Goal: Information Seeking & Learning: Learn about a topic

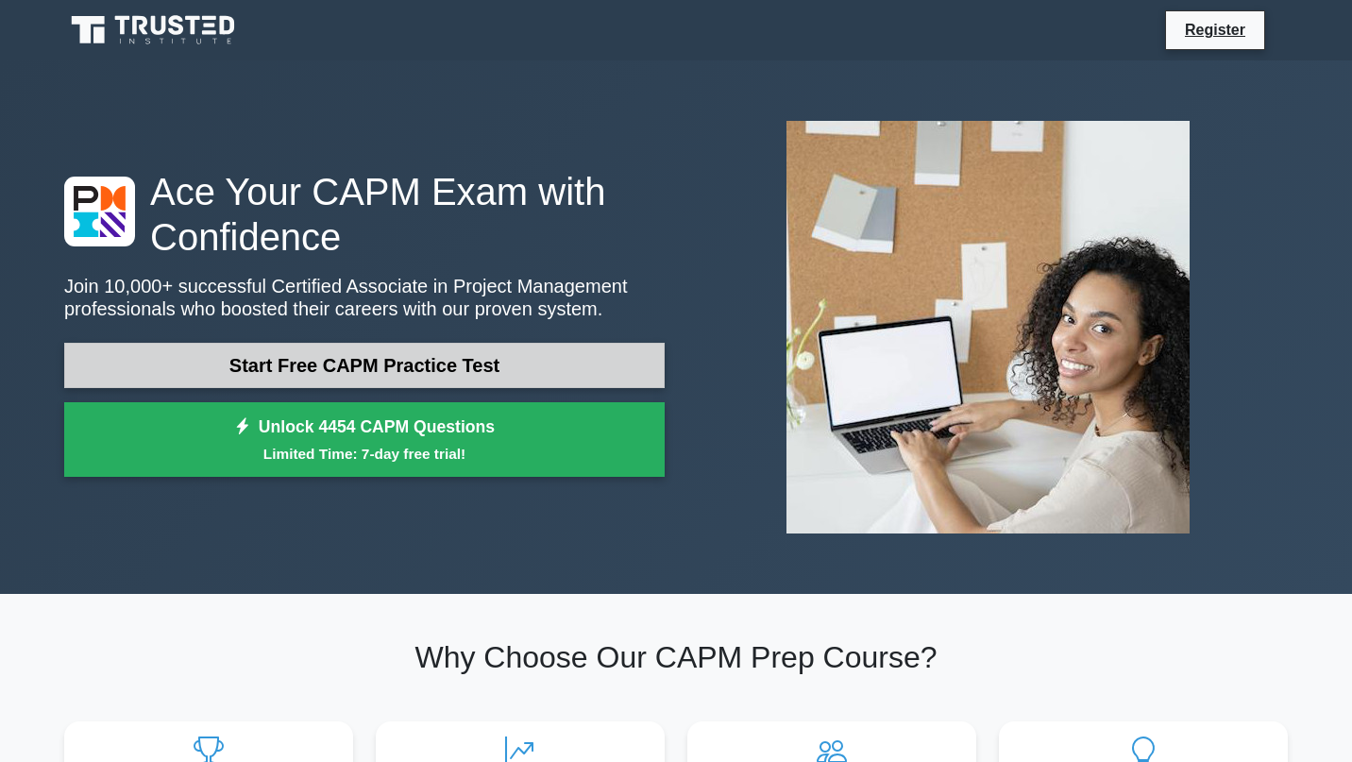
click at [462, 369] on link "Start Free CAPM Practice Test" at bounding box center [364, 365] width 600 height 45
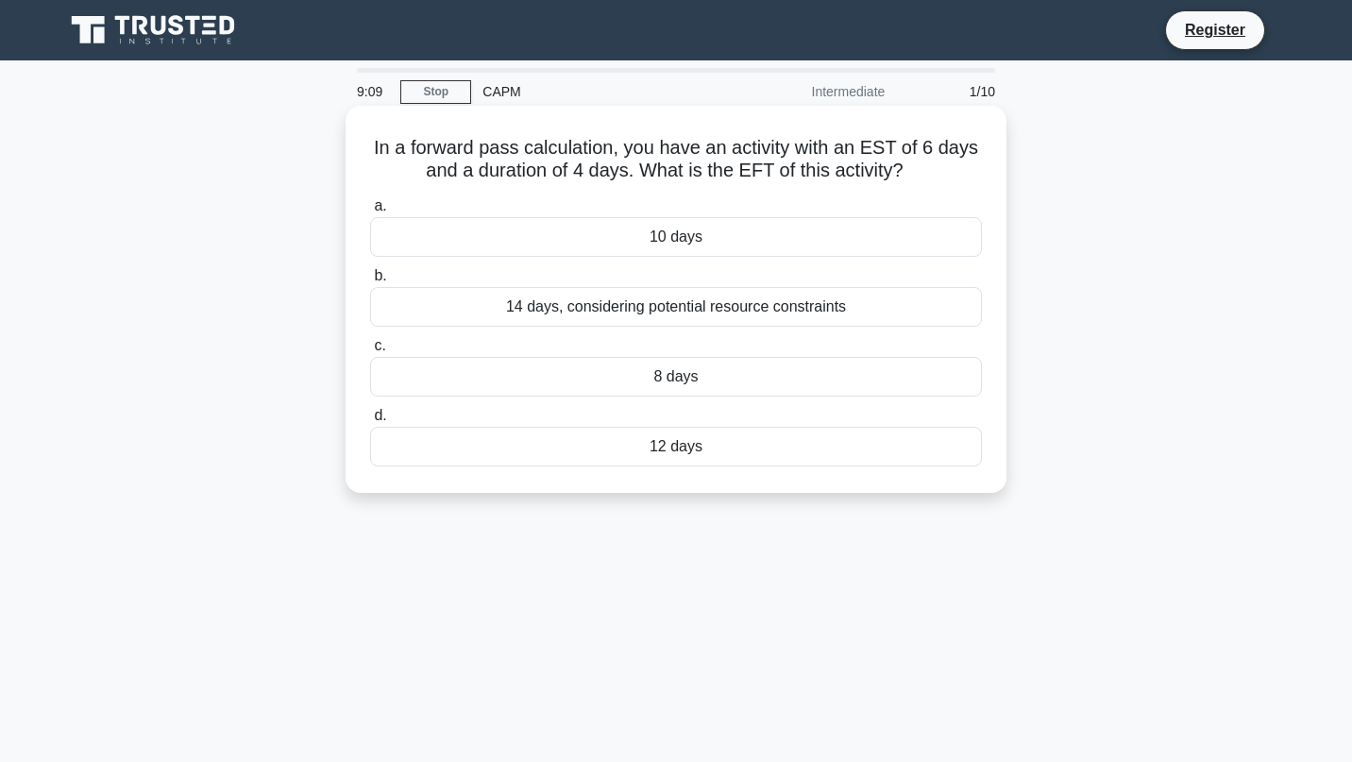
click at [761, 246] on div "10 days" at bounding box center [676, 237] width 612 height 40
click at [370, 212] on input "a. 10 days" at bounding box center [370, 206] width 0 height 12
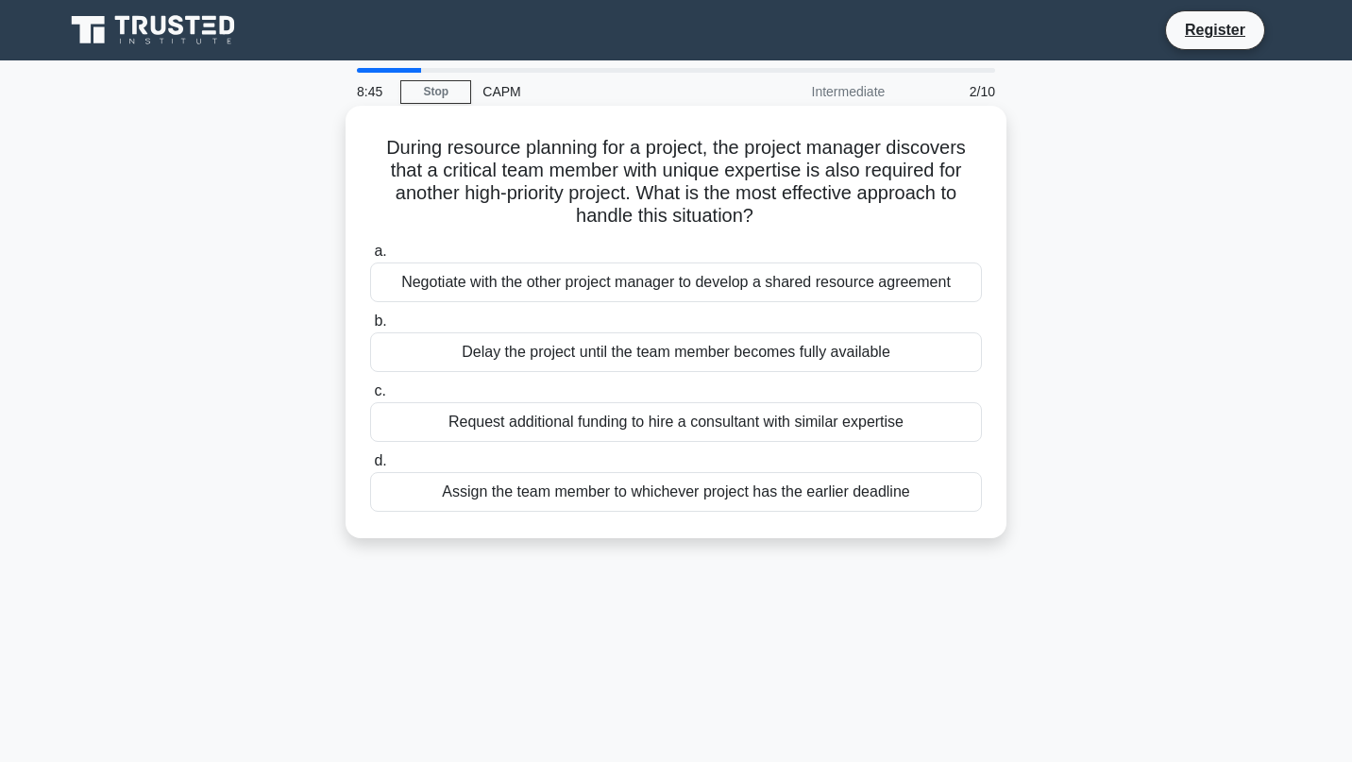
click at [779, 280] on div "Negotiate with the other project manager to develop a shared resource agreement" at bounding box center [676, 282] width 612 height 40
click at [370, 258] on input "a. Negotiate with the other project manager to develop a shared resource agreem…" at bounding box center [370, 251] width 0 height 12
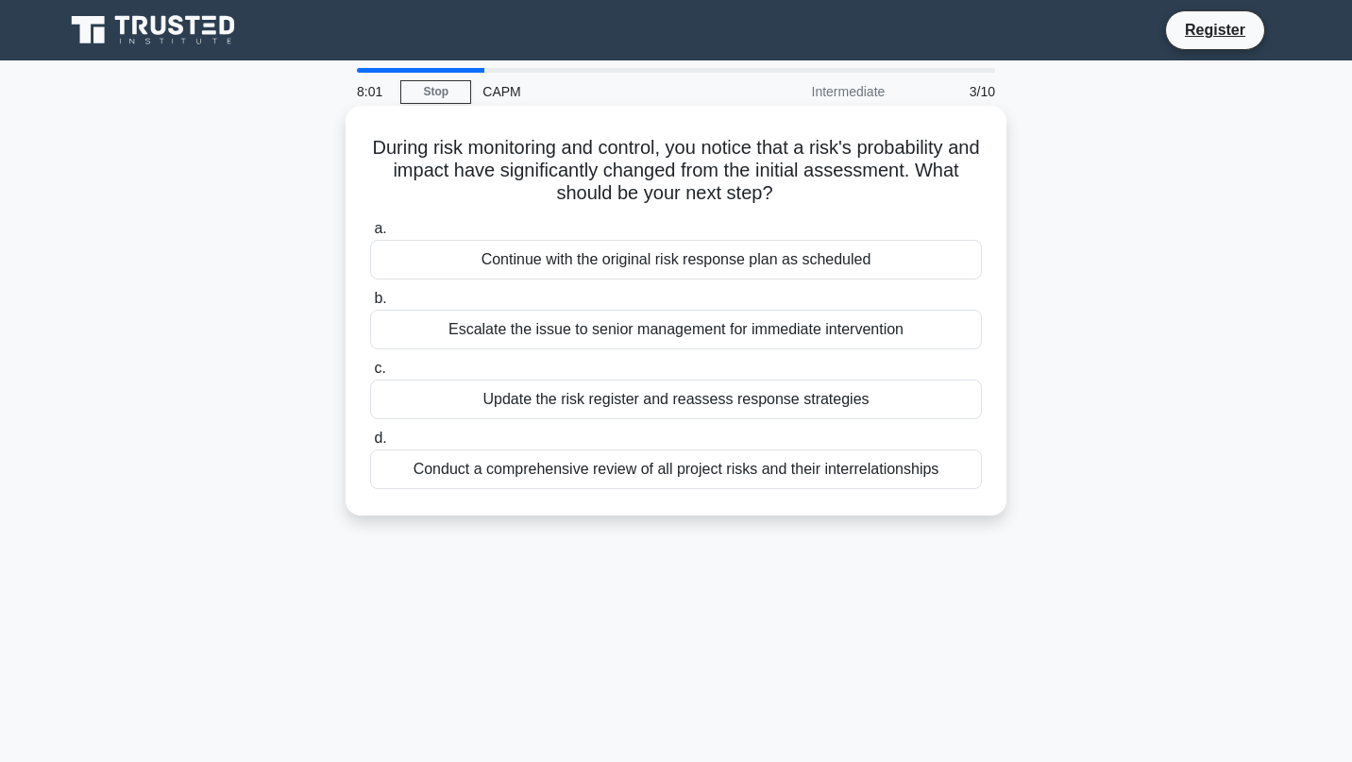
click at [791, 406] on div "Update the risk register and reassess response strategies" at bounding box center [676, 399] width 612 height 40
click at [370, 375] on input "c. Update the risk register and reassess response strategies" at bounding box center [370, 368] width 0 height 12
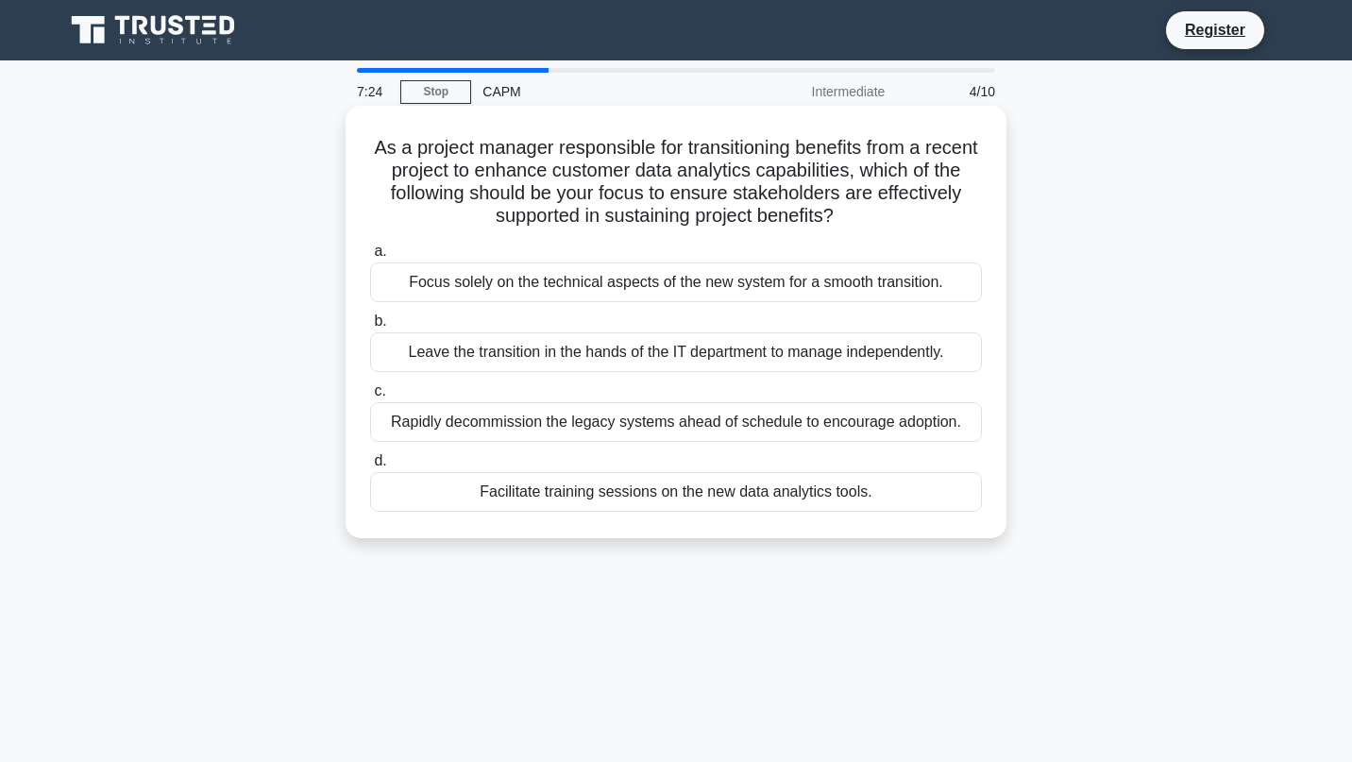
click at [700, 496] on div "Facilitate training sessions on the new data analytics tools." at bounding box center [676, 492] width 612 height 40
click at [370, 467] on input "d. Facilitate training sessions on the new data analytics tools." at bounding box center [370, 461] width 0 height 12
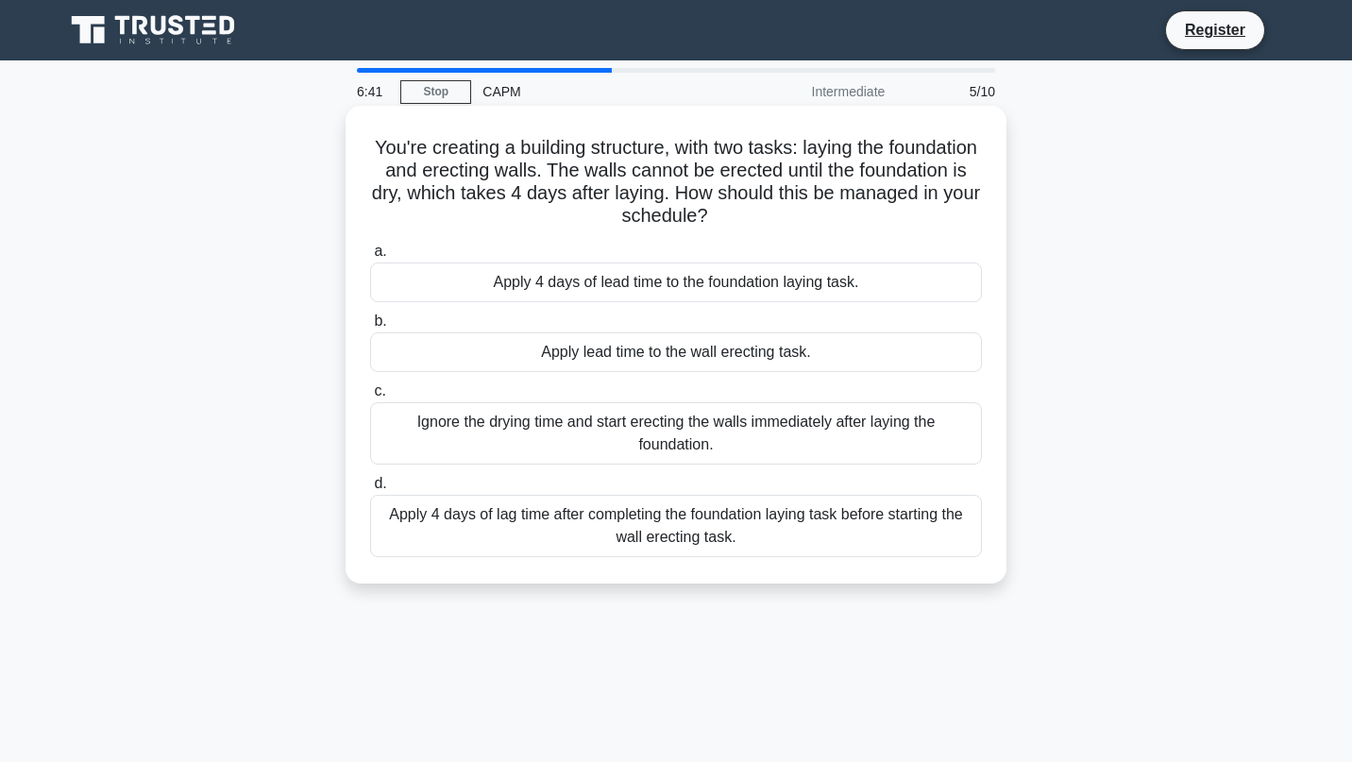
click at [749, 344] on div "Apply lead time to the wall erecting task." at bounding box center [676, 352] width 612 height 40
click at [370, 328] on input "b. Apply lead time to the wall erecting task." at bounding box center [370, 321] width 0 height 12
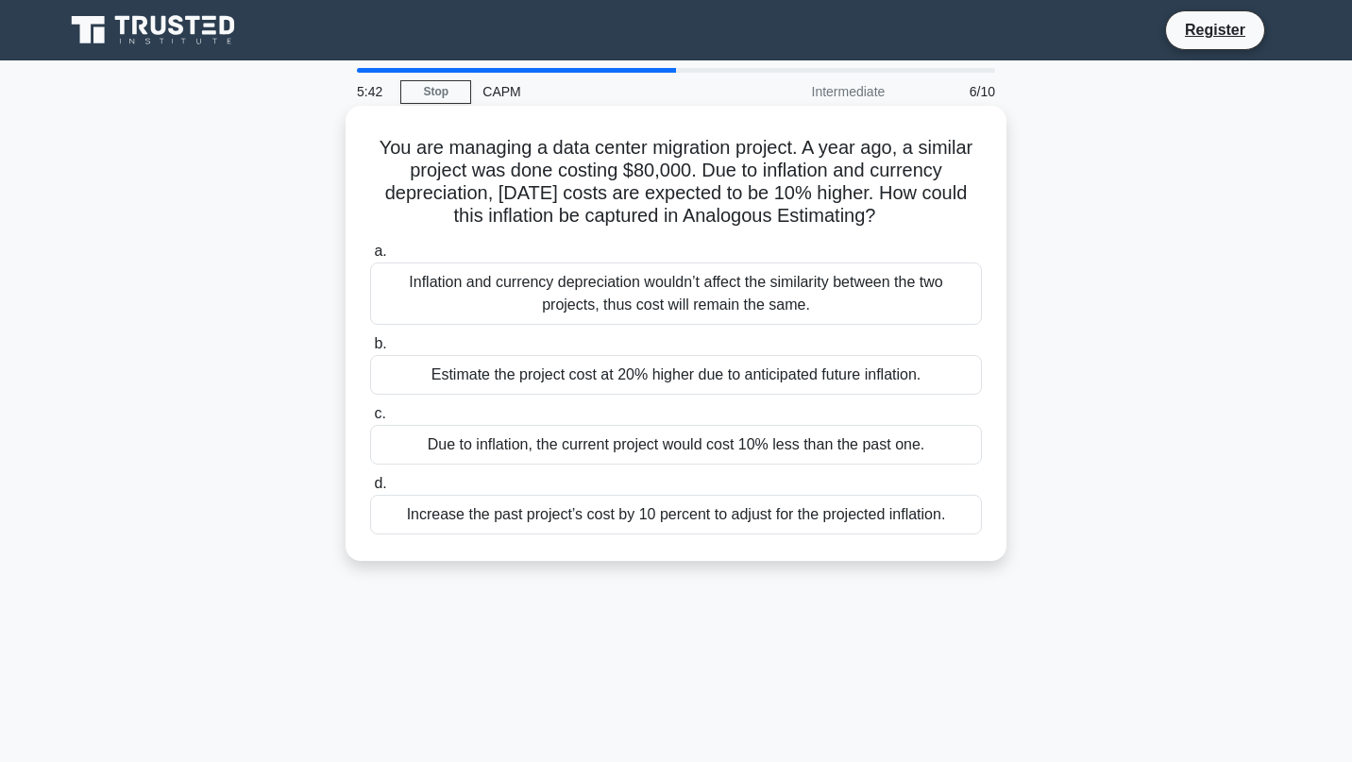
click at [688, 519] on div "Increase the past project’s cost by 10 percent to adjust for the projected infl…" at bounding box center [676, 515] width 612 height 40
click at [370, 490] on input "d. Increase the past project’s cost by 10 percent to adjust for the projected i…" at bounding box center [370, 484] width 0 height 12
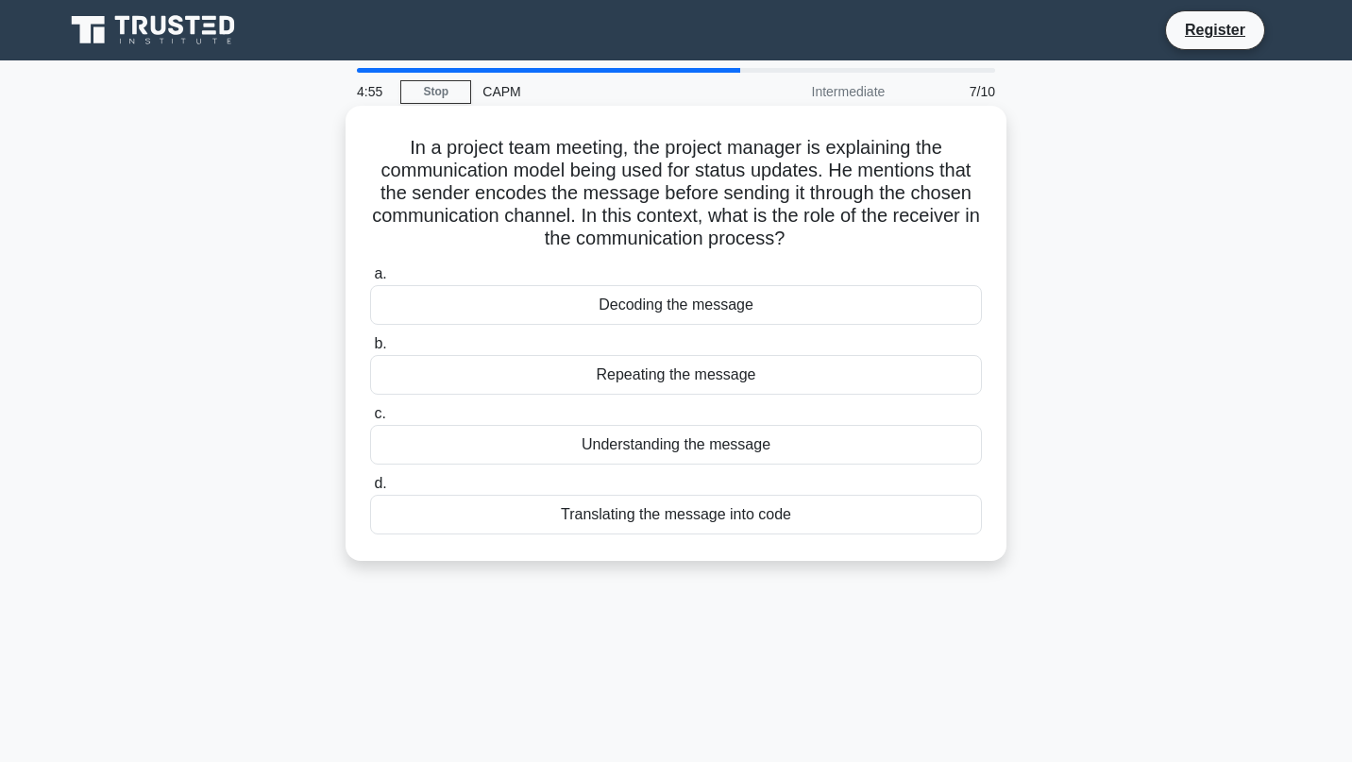
click at [887, 296] on div "Decoding the message" at bounding box center [676, 305] width 612 height 40
click at [370, 280] on input "a. Decoding the message" at bounding box center [370, 274] width 0 height 12
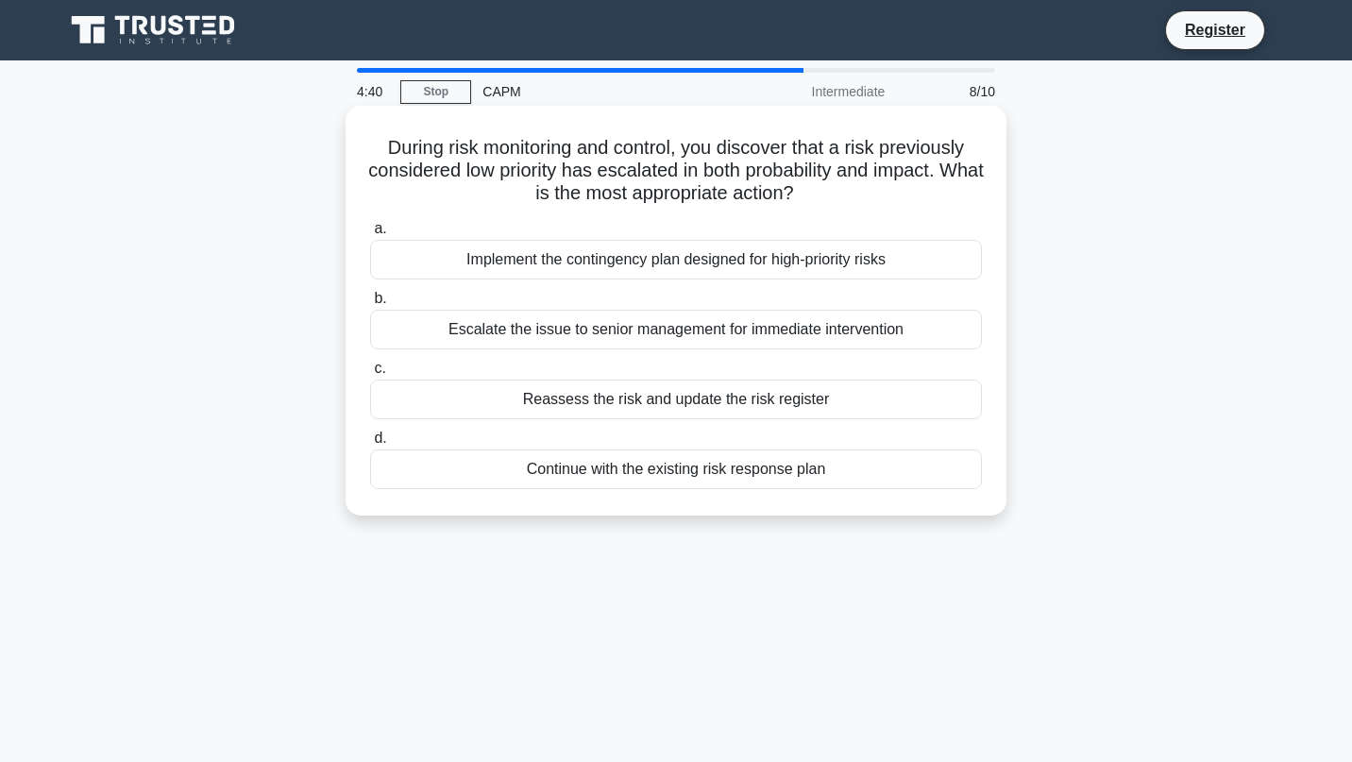
click at [826, 406] on div "Reassess the risk and update the risk register" at bounding box center [676, 399] width 612 height 40
click at [370, 375] on input "c. Reassess the risk and update the risk register" at bounding box center [370, 368] width 0 height 12
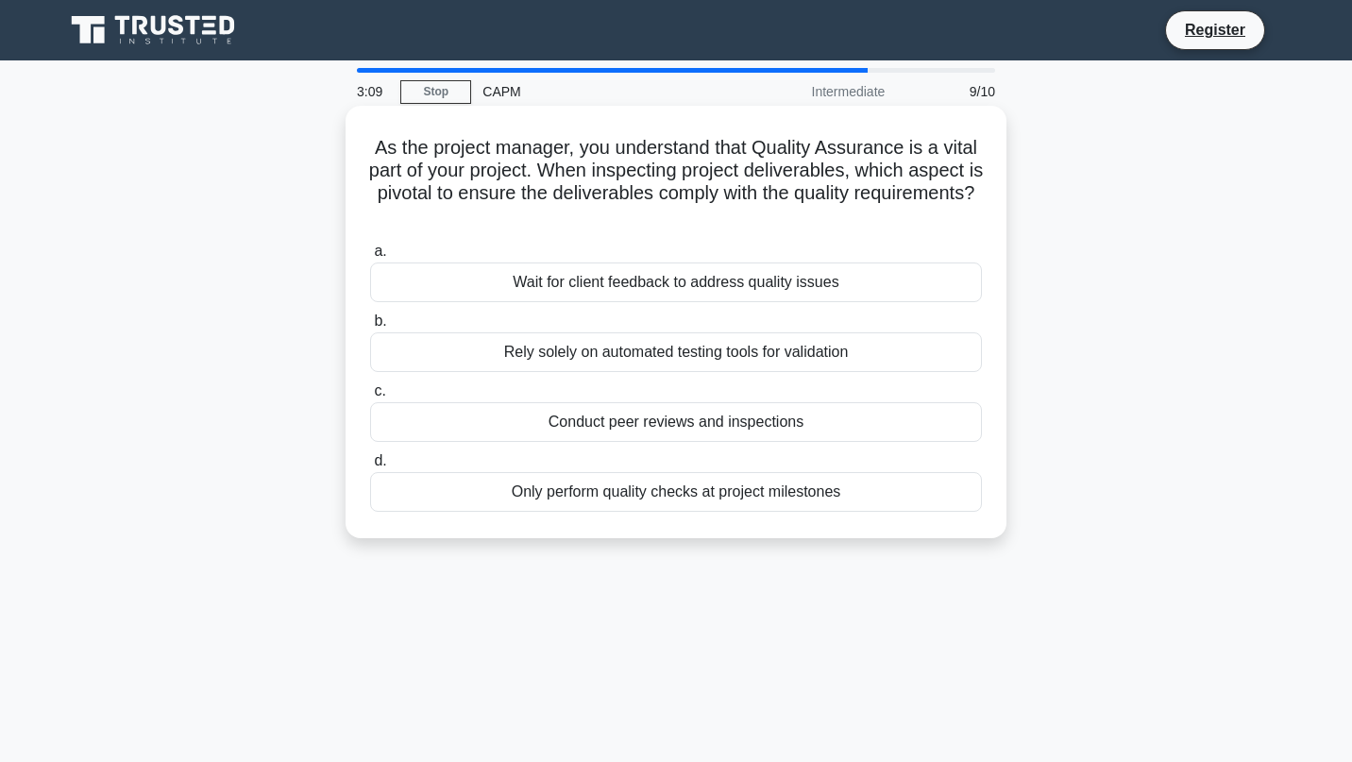
click at [655, 433] on div "Conduct peer reviews and inspections" at bounding box center [676, 422] width 612 height 40
click at [370, 397] on input "c. Conduct peer reviews and inspections" at bounding box center [370, 391] width 0 height 12
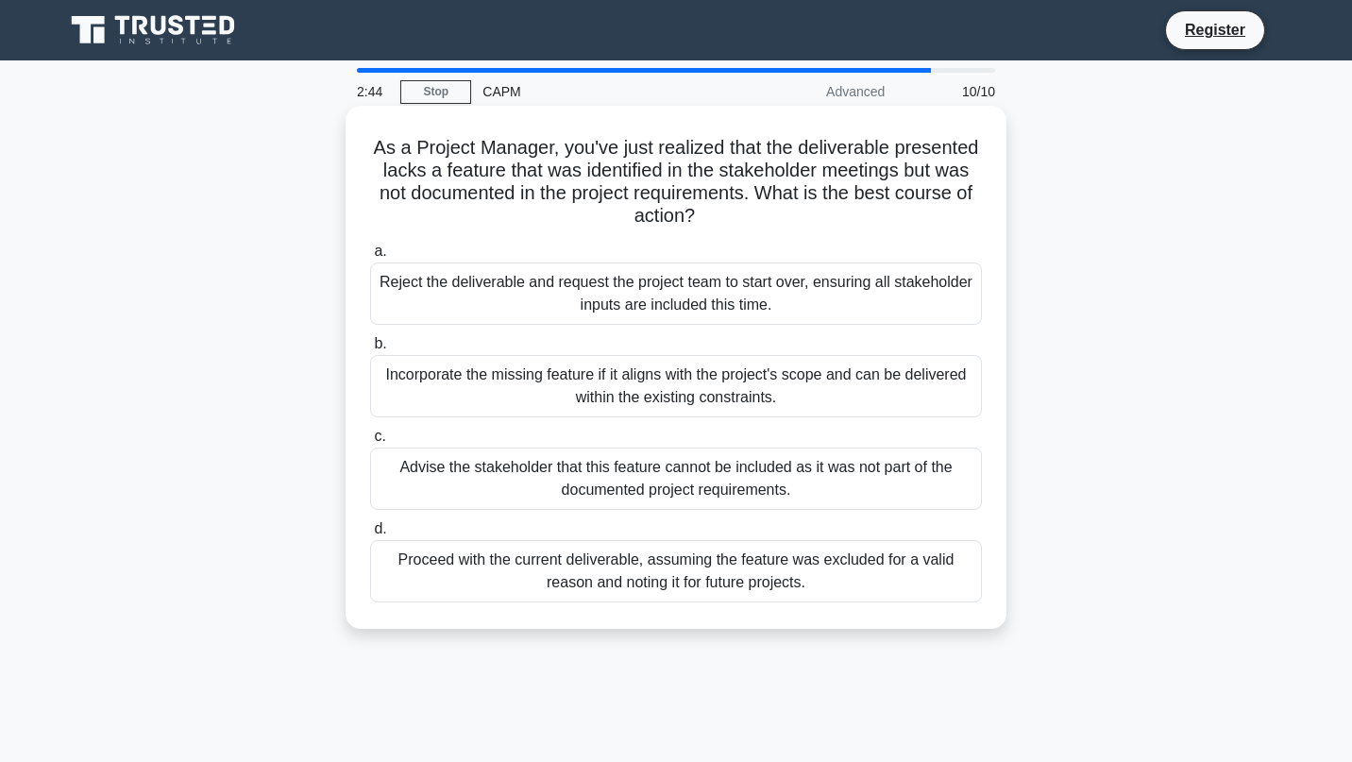
click at [662, 396] on div "Incorporate the missing feature if it aligns with the project's scope and can b…" at bounding box center [676, 386] width 612 height 62
click at [370, 350] on input "b. Incorporate the missing feature if it aligns with the project's scope and ca…" at bounding box center [370, 344] width 0 height 12
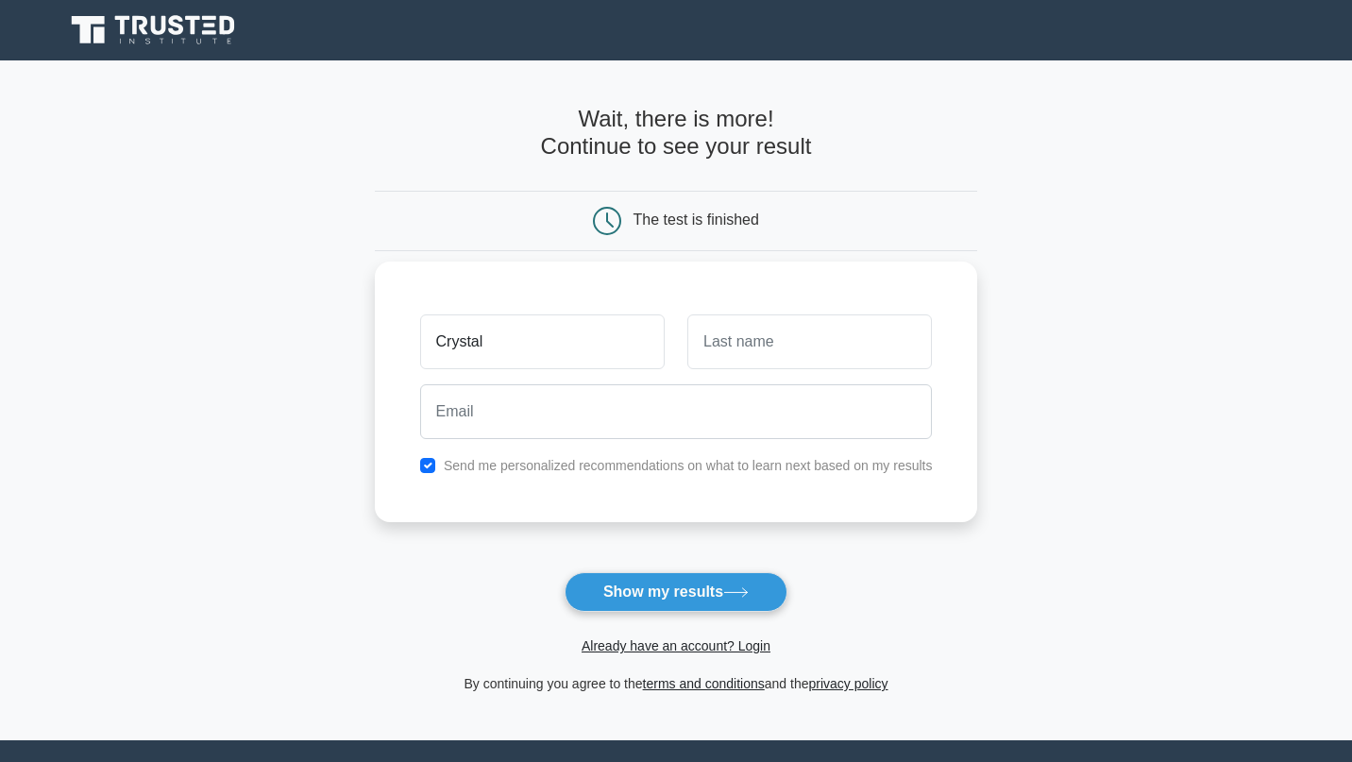
type input "Crystal"
type input "Cooper"
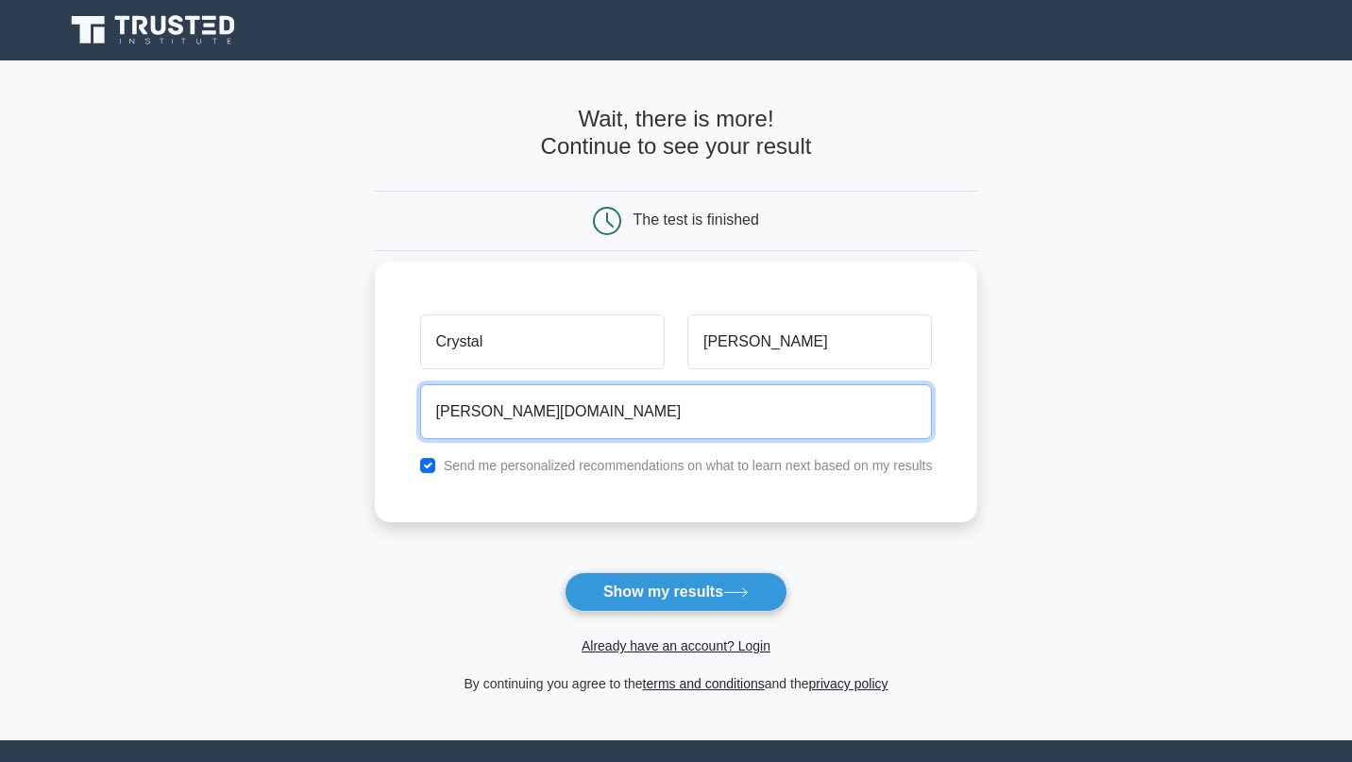
type input "cooper.cry"
type input "cooper.crystal3@icloud.com"
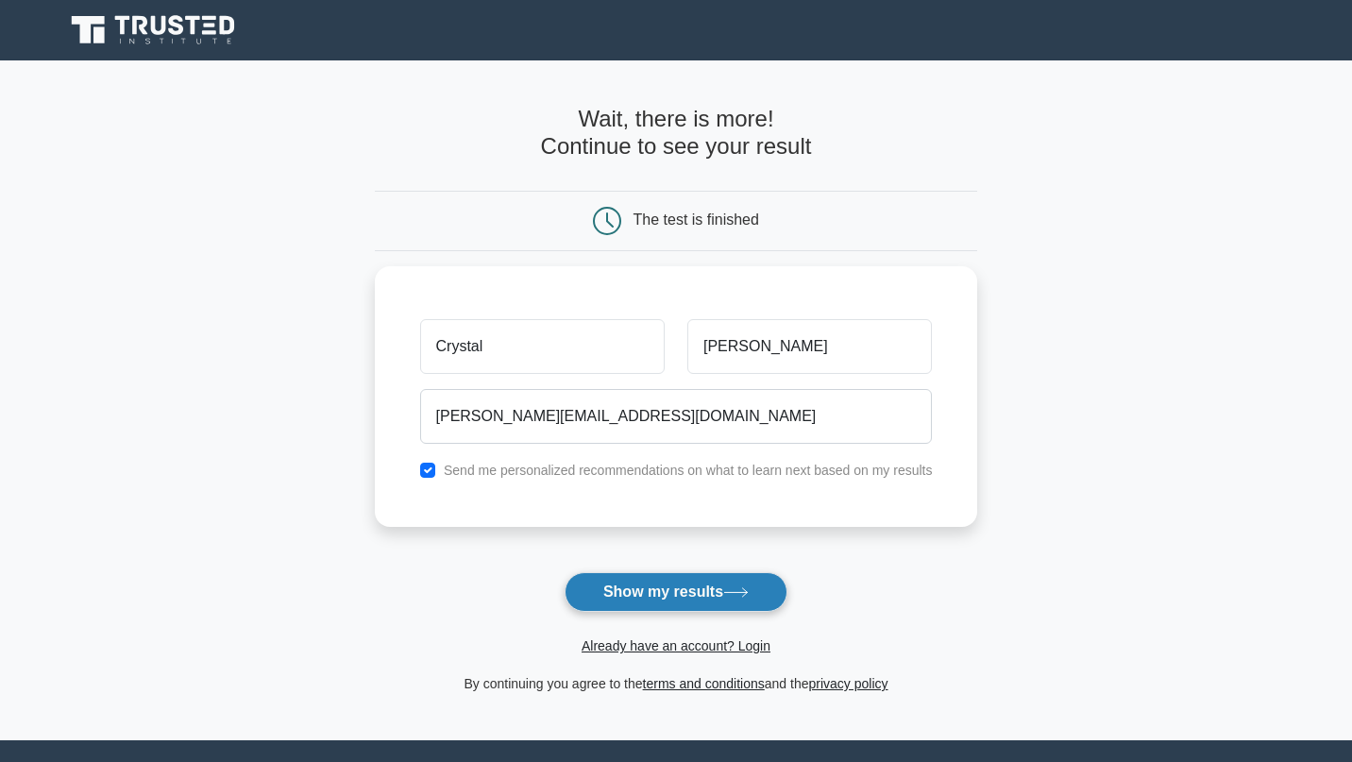
click at [724, 584] on button "Show my results" at bounding box center [675, 592] width 223 height 40
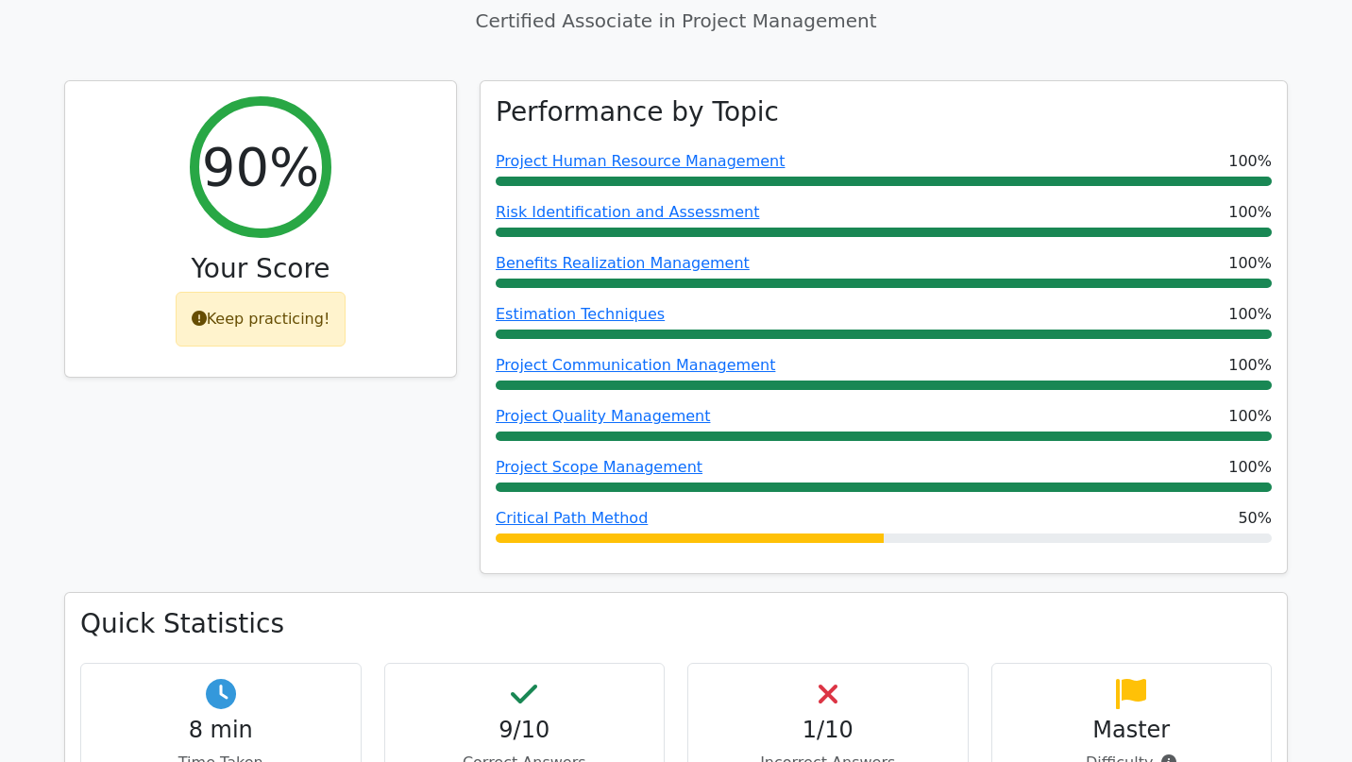
scroll to position [773, 0]
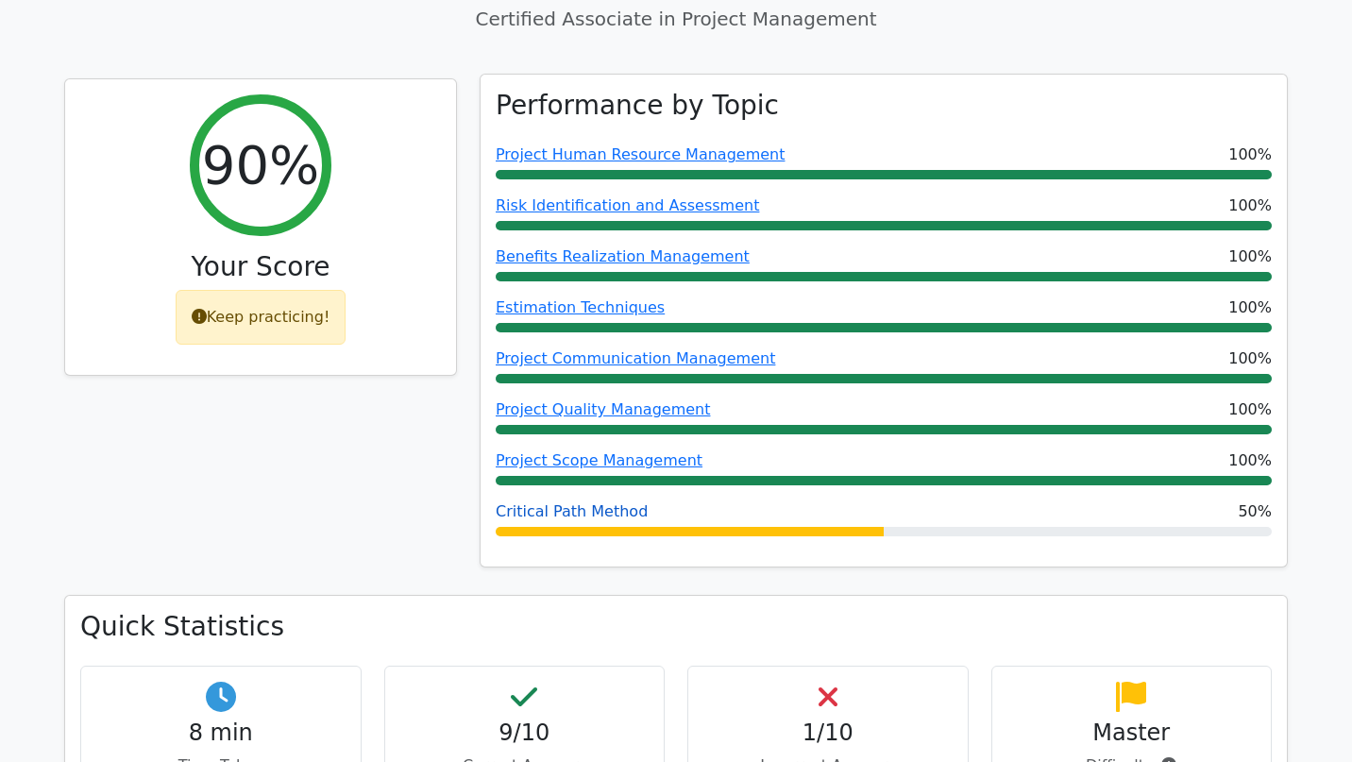
click at [620, 502] on link "Critical Path Method" at bounding box center [572, 511] width 152 height 18
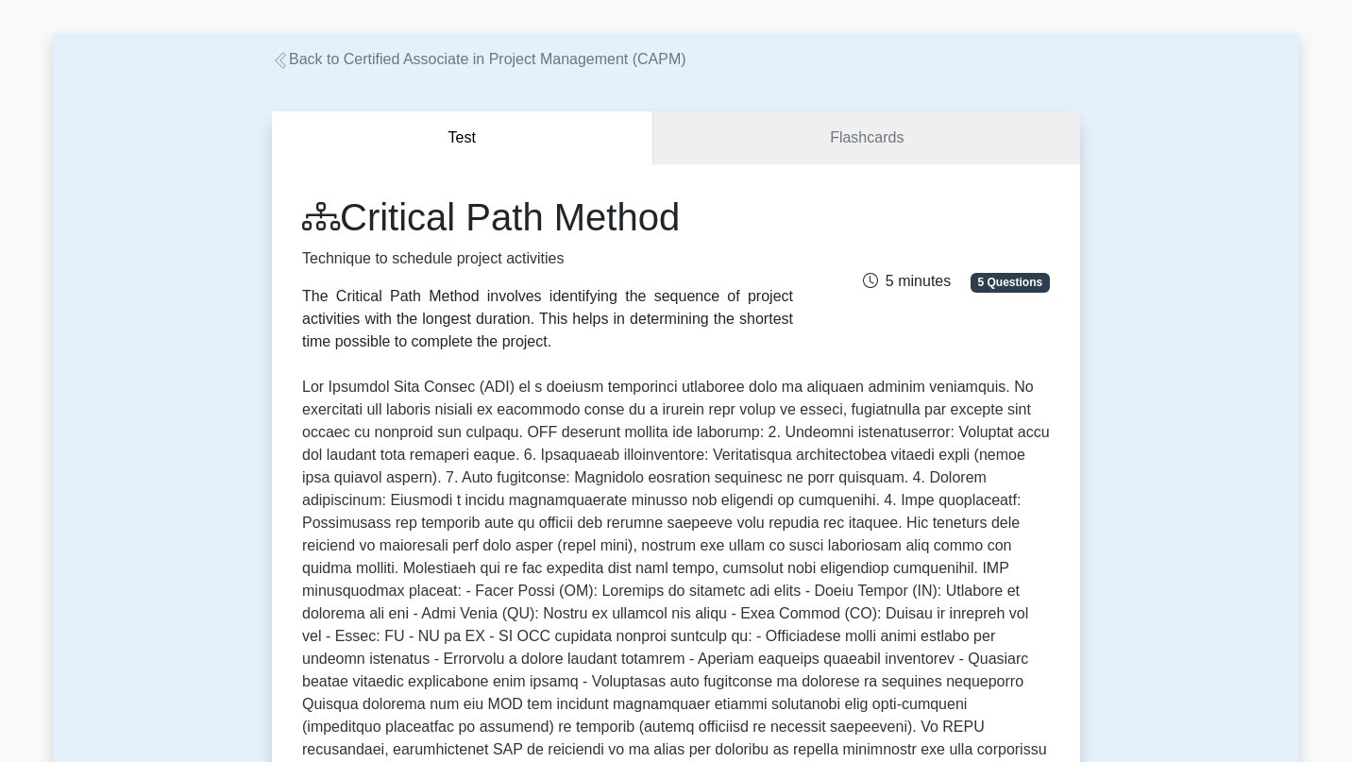
scroll to position [67, 0]
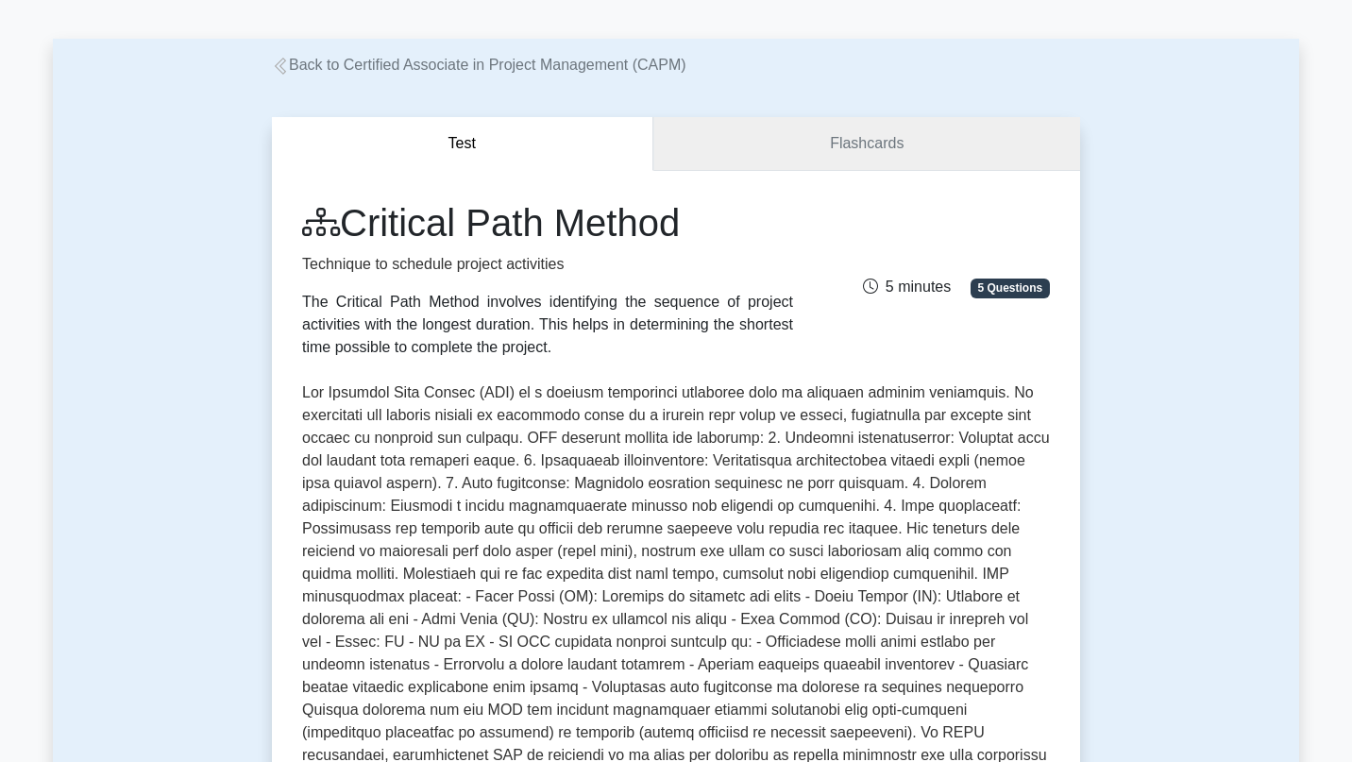
click at [828, 151] on link "Flashcards" at bounding box center [866, 144] width 427 height 54
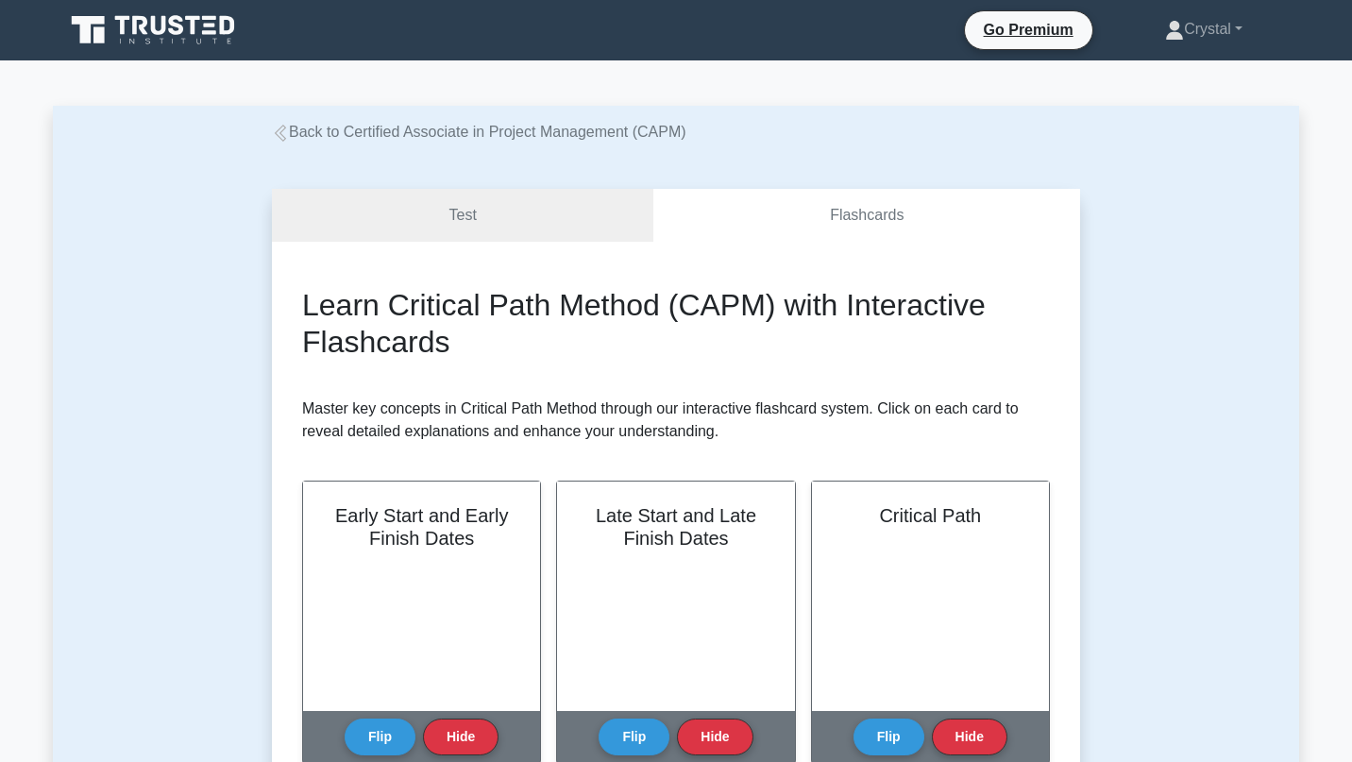
click at [313, 137] on link "Back to Certified Associate in Project Management (CAPM)" at bounding box center [479, 132] width 414 height 16
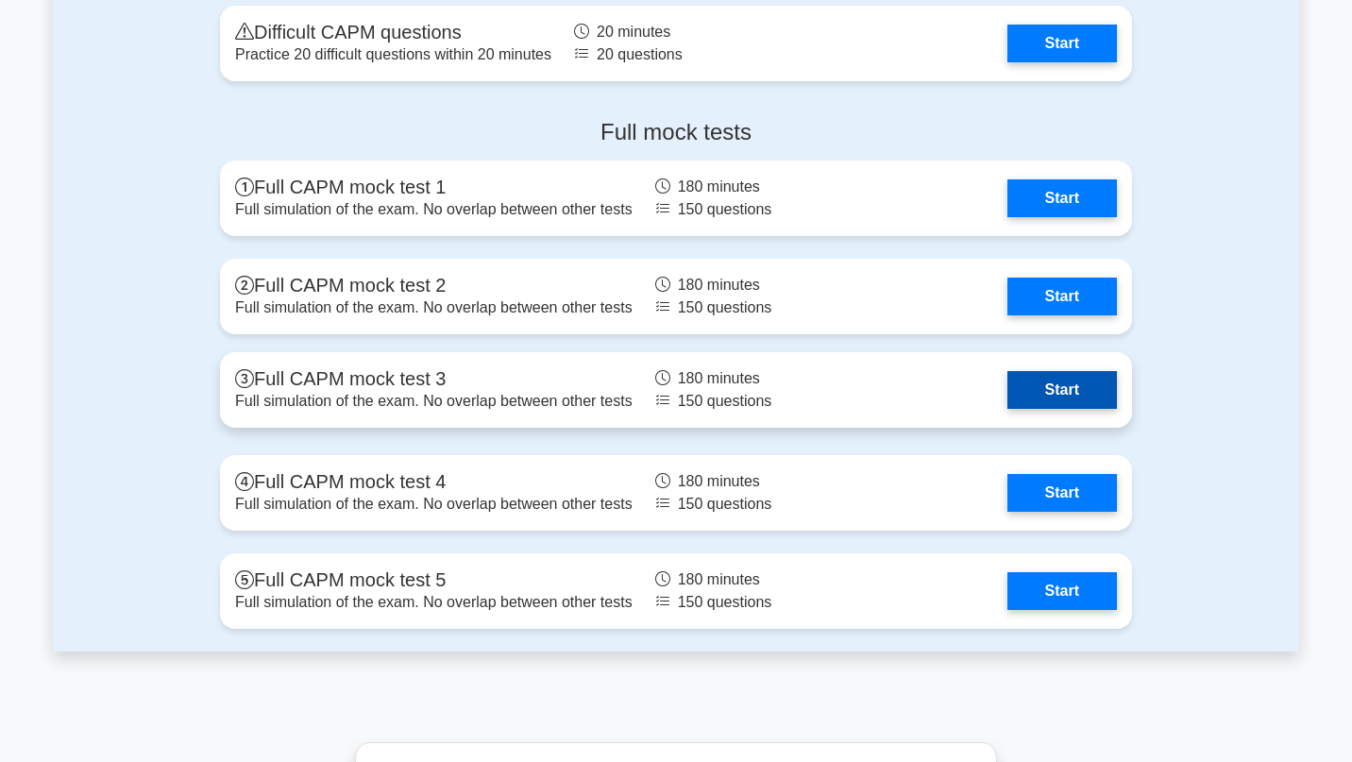
scroll to position [5573, 0]
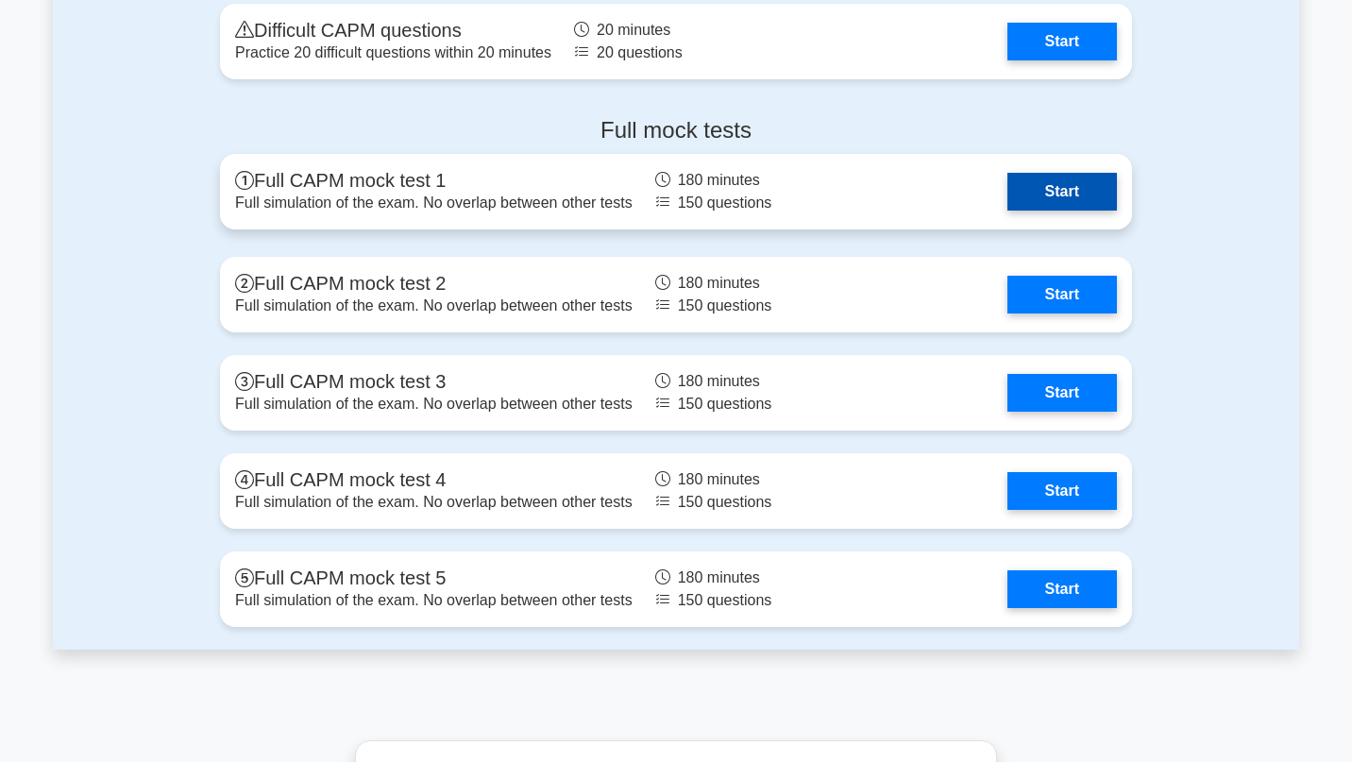
click at [1060, 186] on link "Start" at bounding box center [1061, 192] width 109 height 38
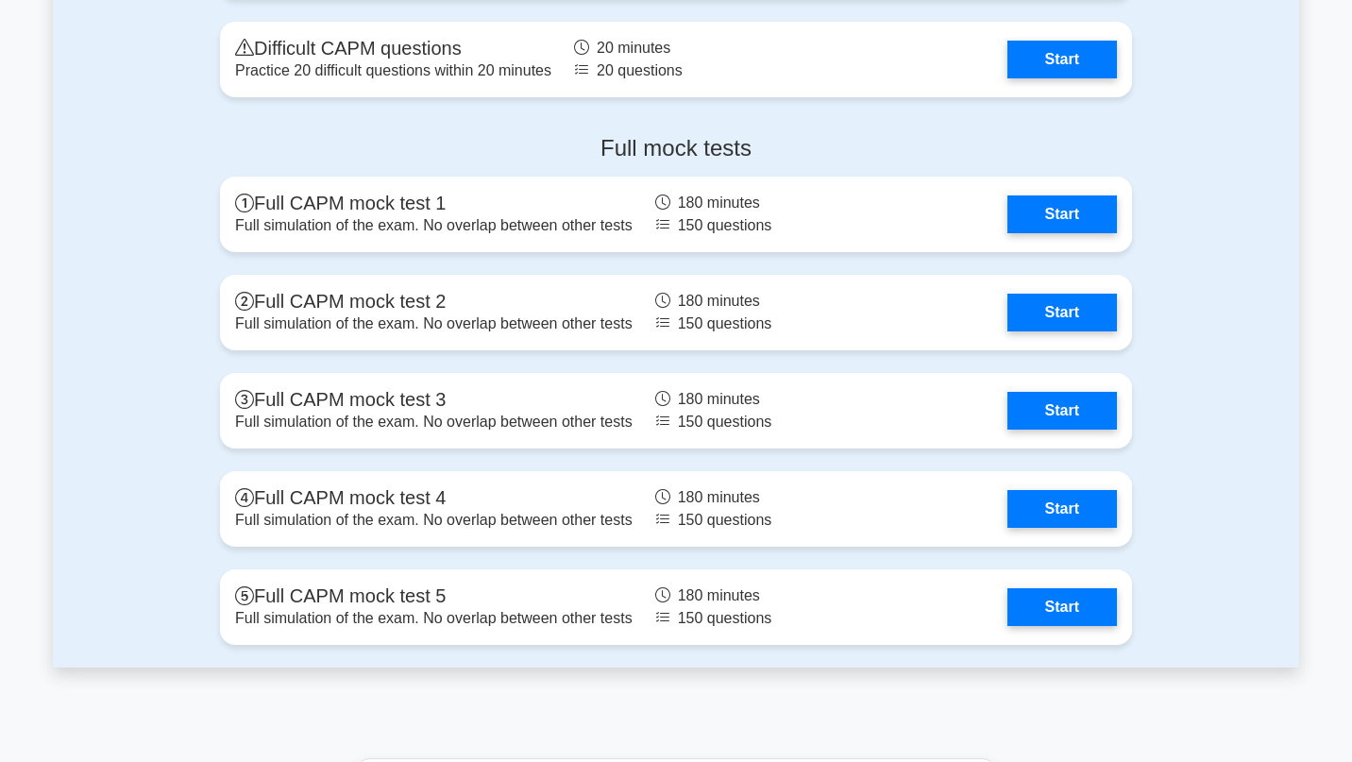
scroll to position [5570, 0]
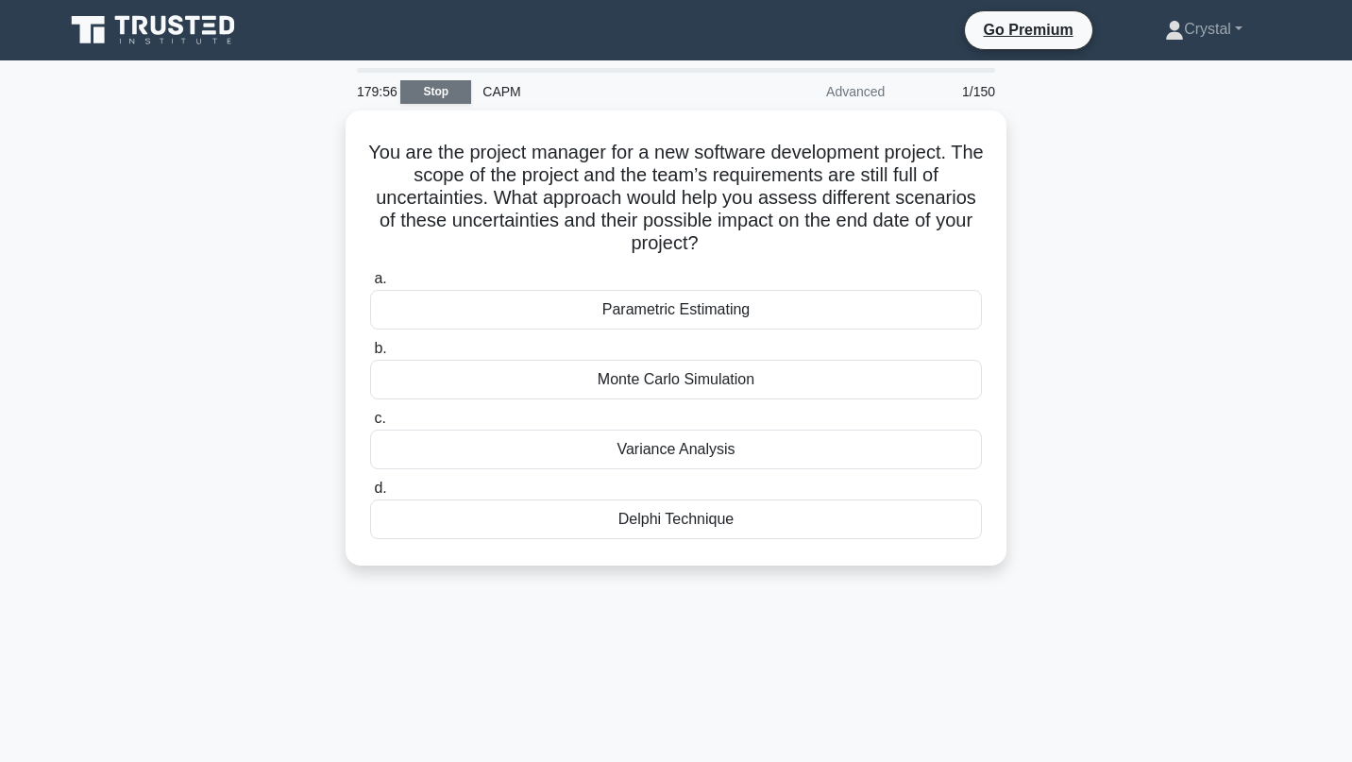
click at [452, 94] on link "Stop" at bounding box center [435, 92] width 71 height 24
click at [446, 92] on link "Stop" at bounding box center [435, 92] width 71 height 24
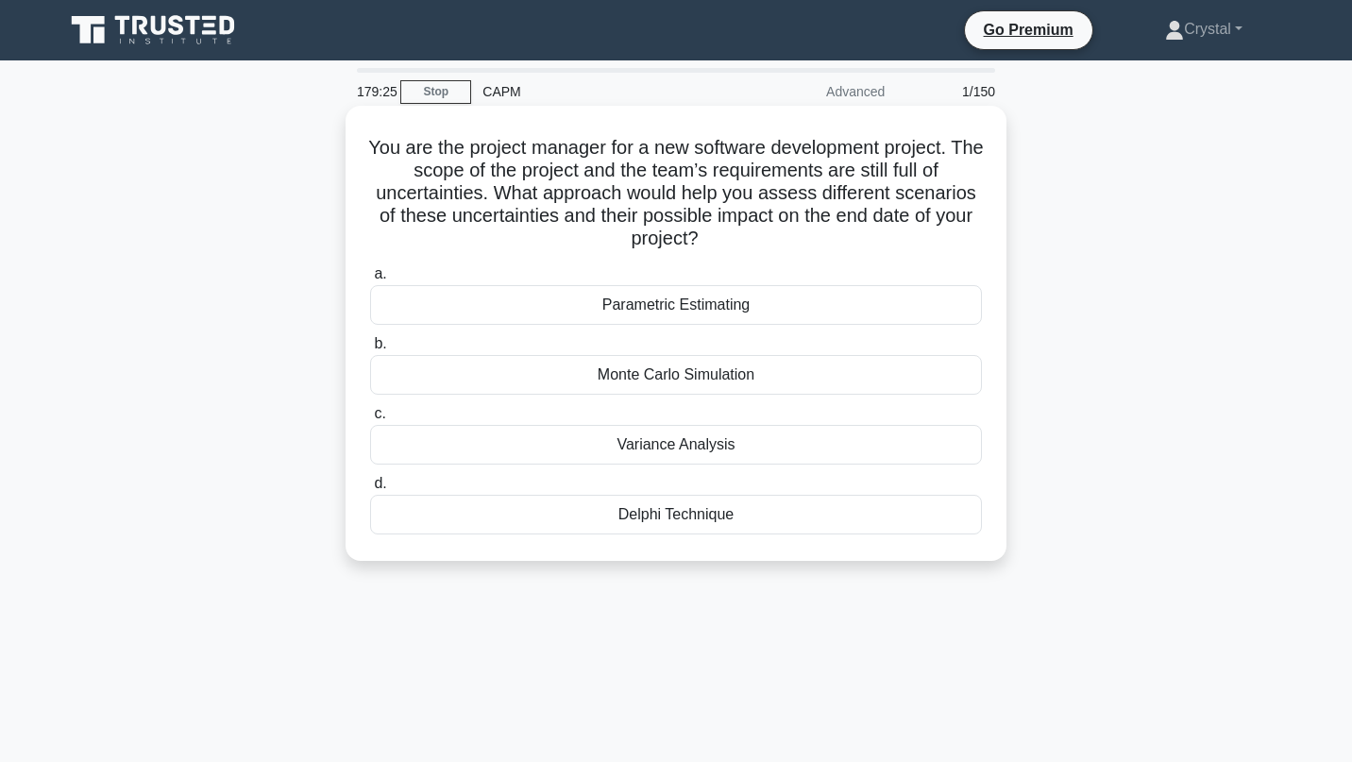
click at [746, 303] on div "Parametric Estimating" at bounding box center [676, 305] width 612 height 40
click at [370, 280] on input "a. Parametric Estimating" at bounding box center [370, 274] width 0 height 12
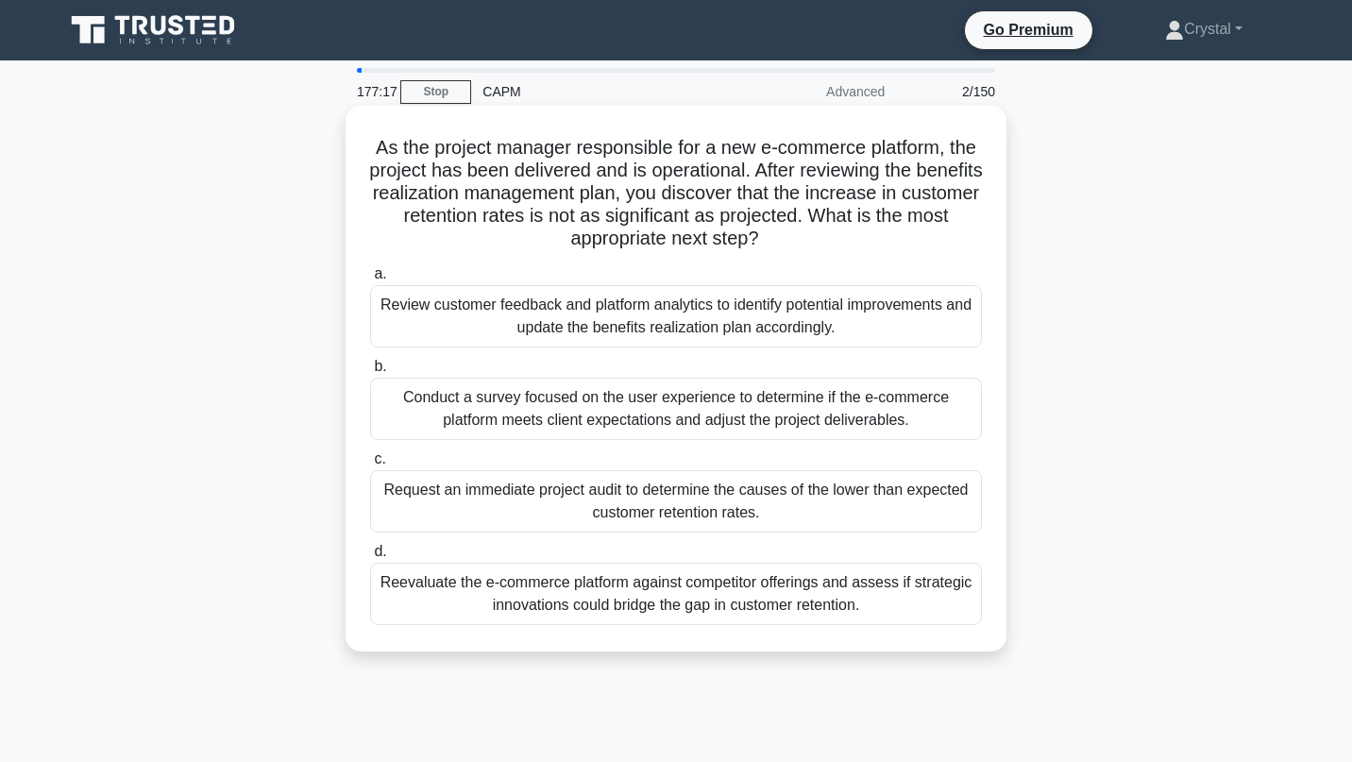
click at [766, 337] on div "Review customer feedback and platform analytics to identify potential improveme…" at bounding box center [676, 316] width 612 height 62
click at [370, 280] on input "a. Review customer feedback and platform analytics to identify potential improv…" at bounding box center [370, 274] width 0 height 12
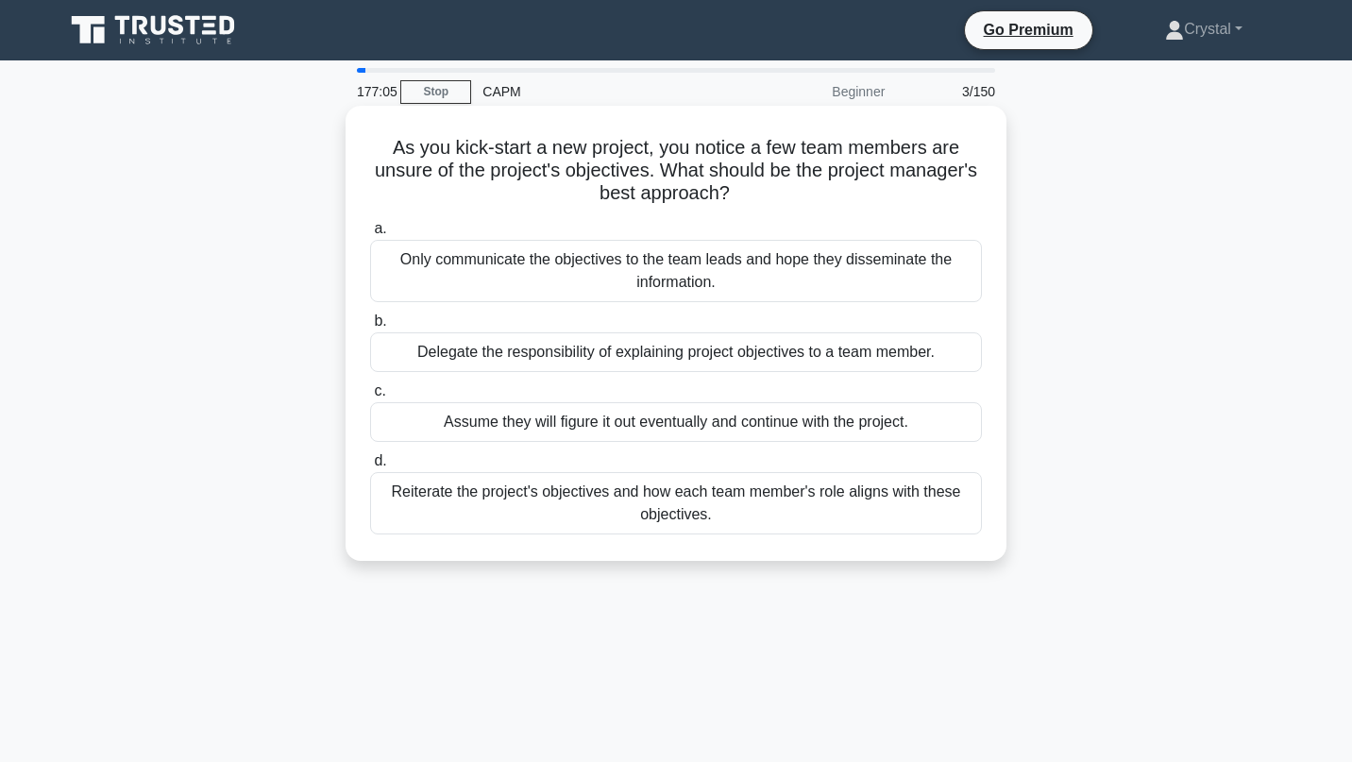
click at [672, 501] on div "Reiterate the project's objectives and how each team member's role aligns with …" at bounding box center [676, 503] width 612 height 62
click at [370, 467] on input "d. Reiterate the project's objectives and how each team member's role aligns wi…" at bounding box center [370, 461] width 0 height 12
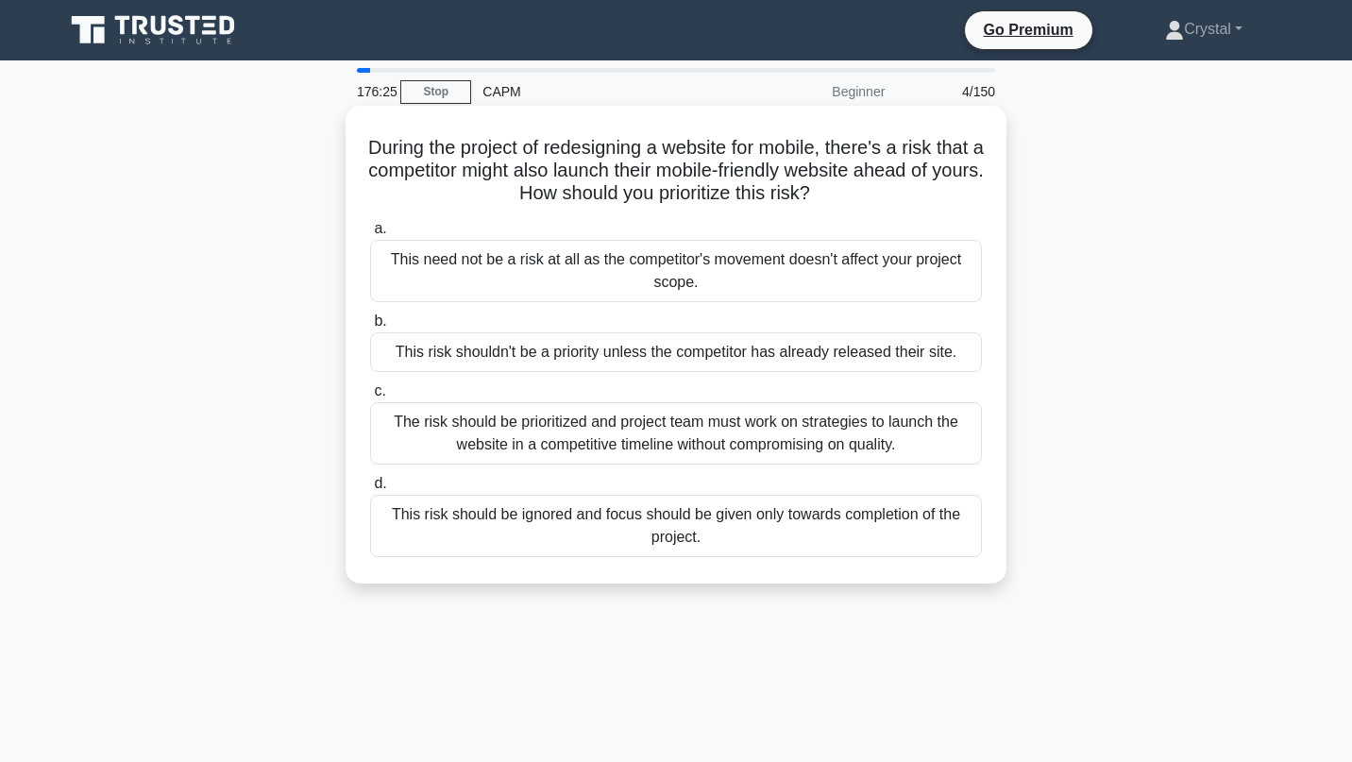
click at [702, 280] on div "This need not be a risk at all as the competitor's movement doesn't affect your…" at bounding box center [676, 271] width 612 height 62
click at [370, 235] on input "a. This need not be a risk at all as the competitor's movement doesn't affect y…" at bounding box center [370, 229] width 0 height 12
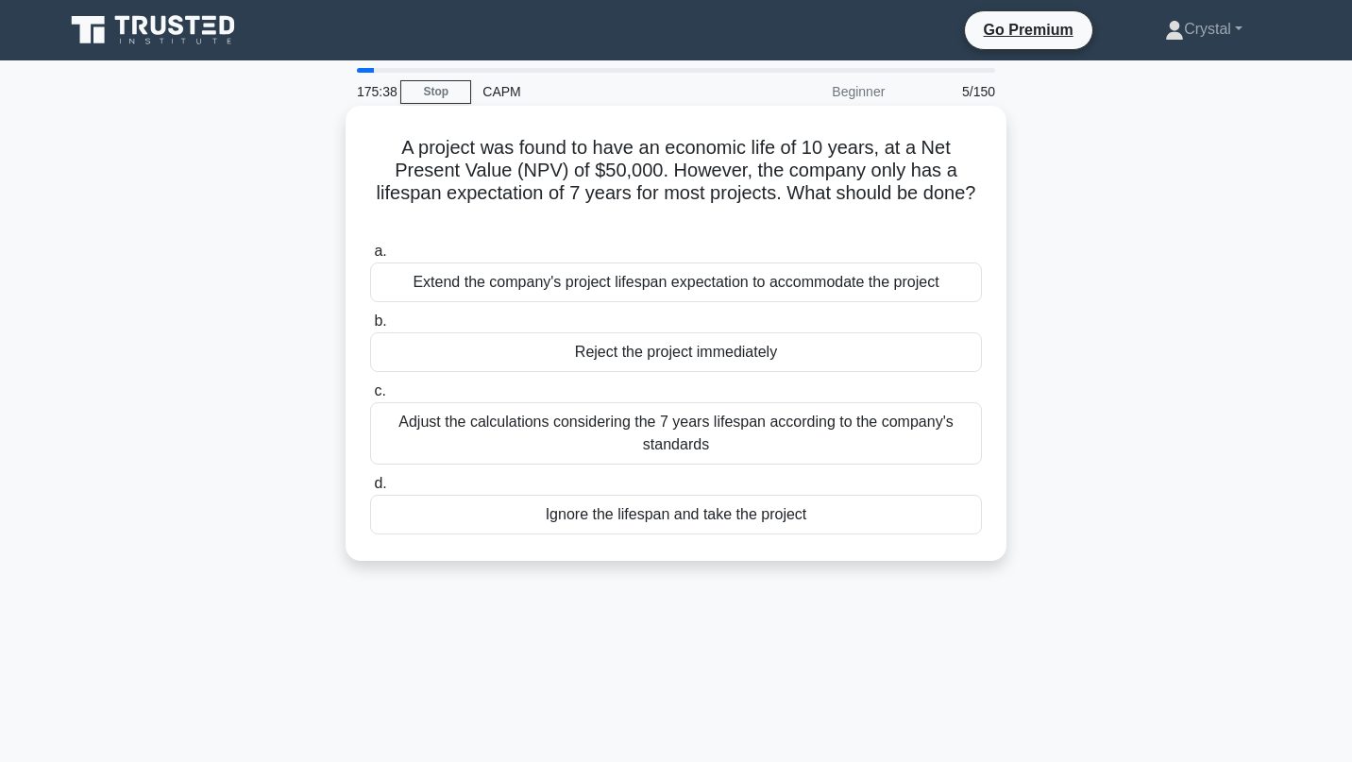
click at [697, 420] on div "Adjust the calculations considering the 7 years lifespan according to the compa…" at bounding box center [676, 433] width 612 height 62
click at [370, 397] on input "c. Adjust the calculations considering the 7 years lifespan according to the co…" at bounding box center [370, 391] width 0 height 12
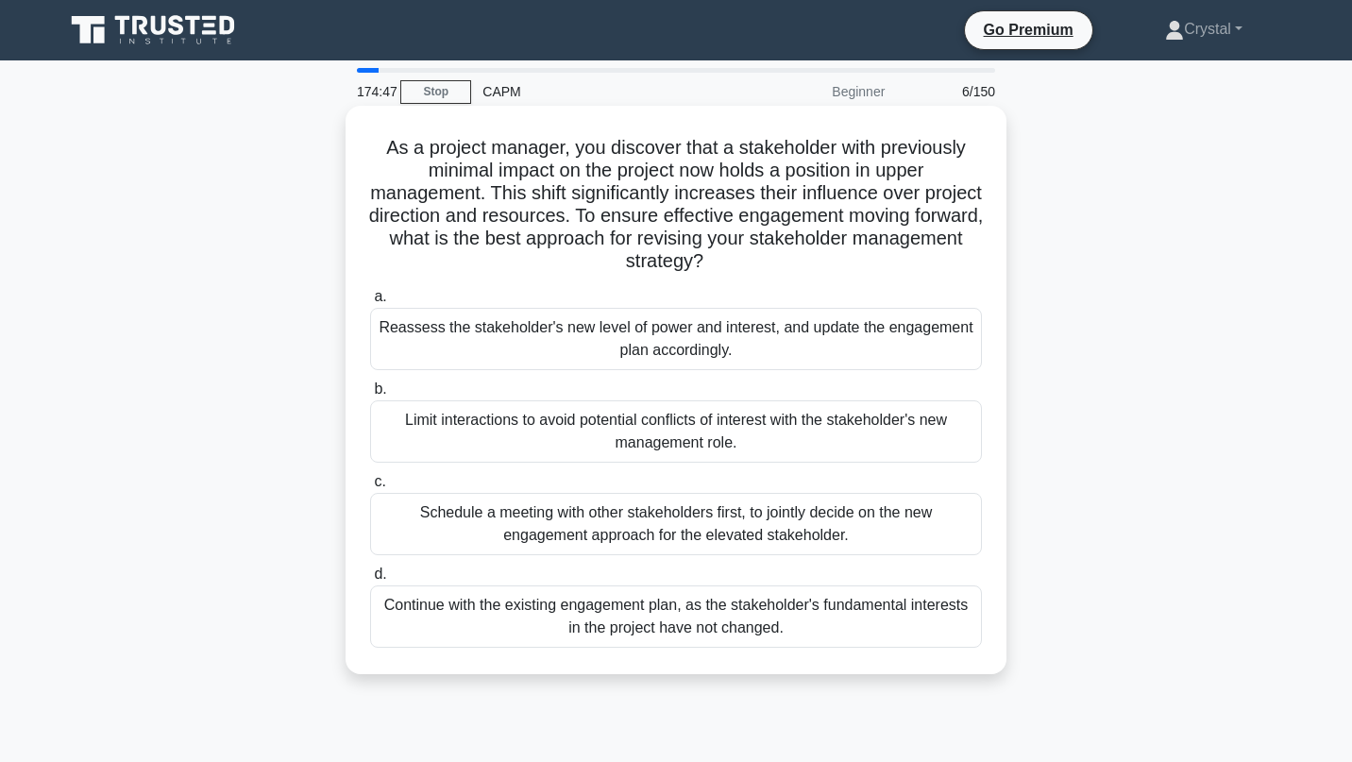
click at [713, 345] on div "Reassess the stakeholder's new level of power and interest, and update the enga…" at bounding box center [676, 339] width 612 height 62
click at [370, 303] on input "a. Reassess the stakeholder's new level of power and interest, and update the e…" at bounding box center [370, 297] width 0 height 12
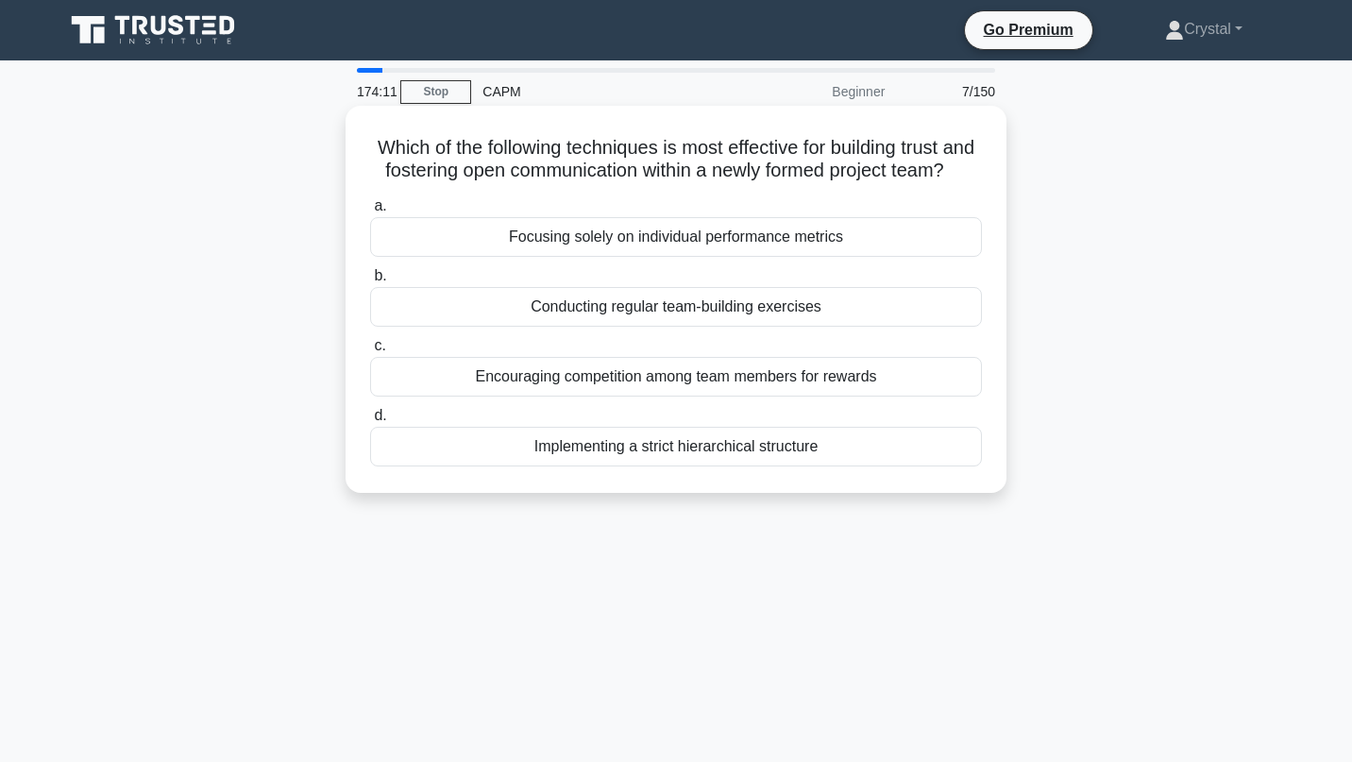
click at [712, 308] on div "Conducting regular team-building exercises" at bounding box center [676, 307] width 612 height 40
click at [370, 282] on input "b. Conducting regular team-building exercises" at bounding box center [370, 276] width 0 height 12
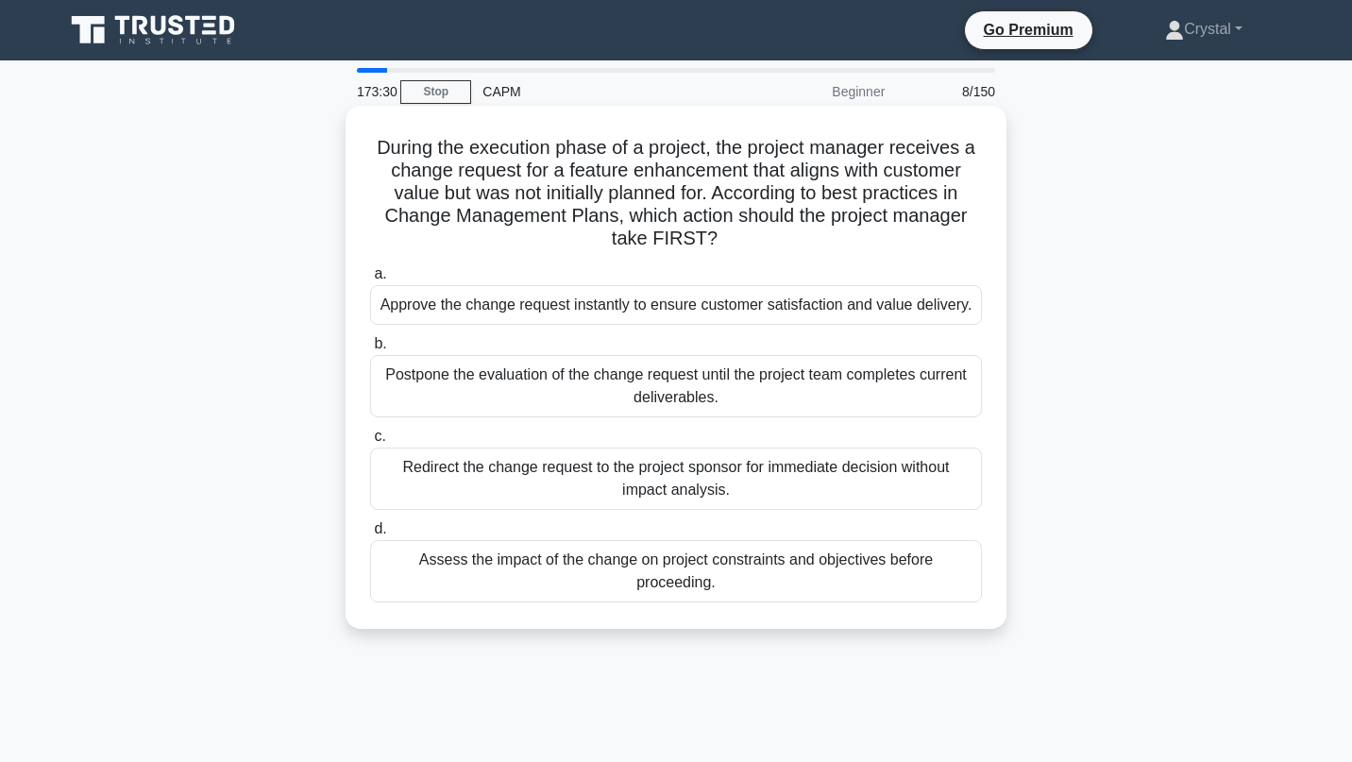
click at [763, 547] on div "Assess the impact of the change on project constraints and objectives before pr…" at bounding box center [676, 571] width 612 height 62
click at [370, 535] on input "d. Assess the impact of the change on project constraints and objectives before…" at bounding box center [370, 529] width 0 height 12
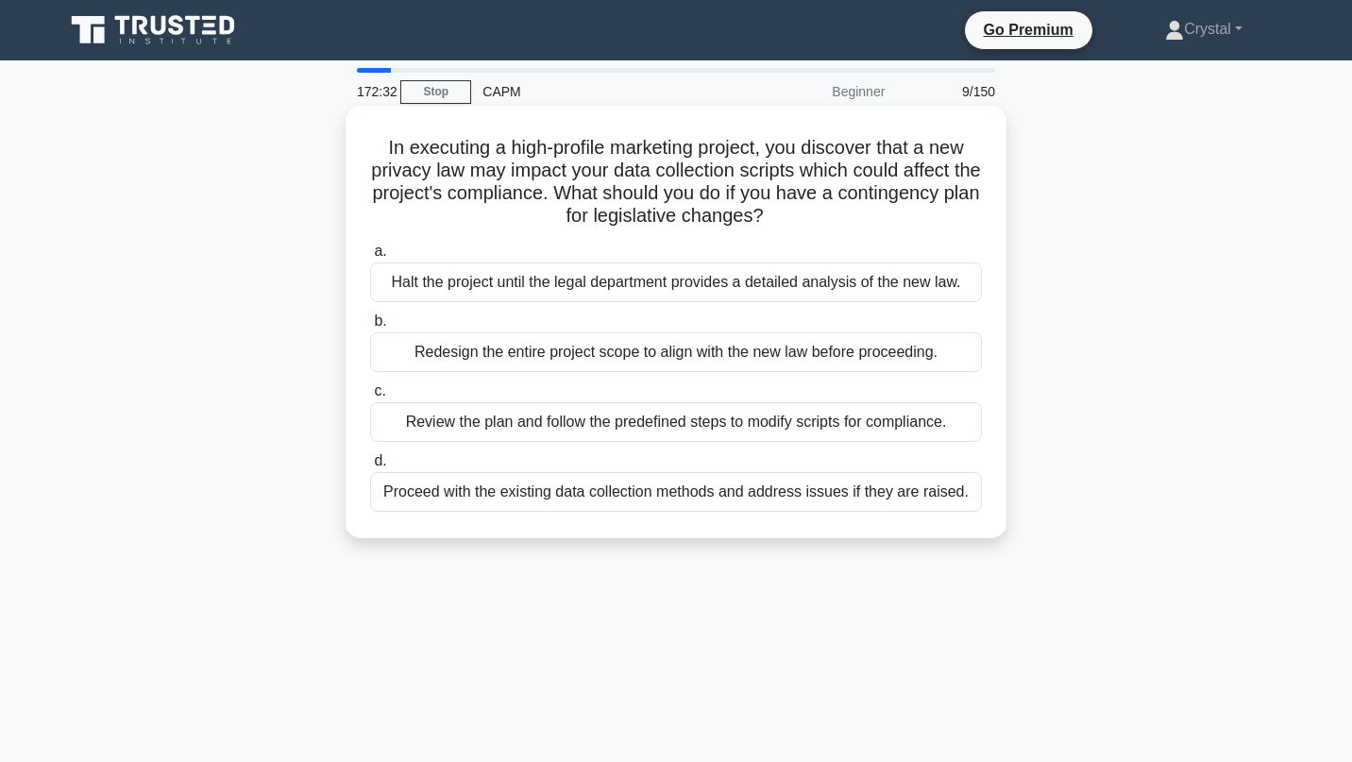
click at [794, 430] on div "Review the plan and follow the predefined steps to modify scripts for complianc…" at bounding box center [676, 422] width 612 height 40
click at [370, 397] on input "c. Review the plan and follow the predefined steps to modify scripts for compli…" at bounding box center [370, 391] width 0 height 12
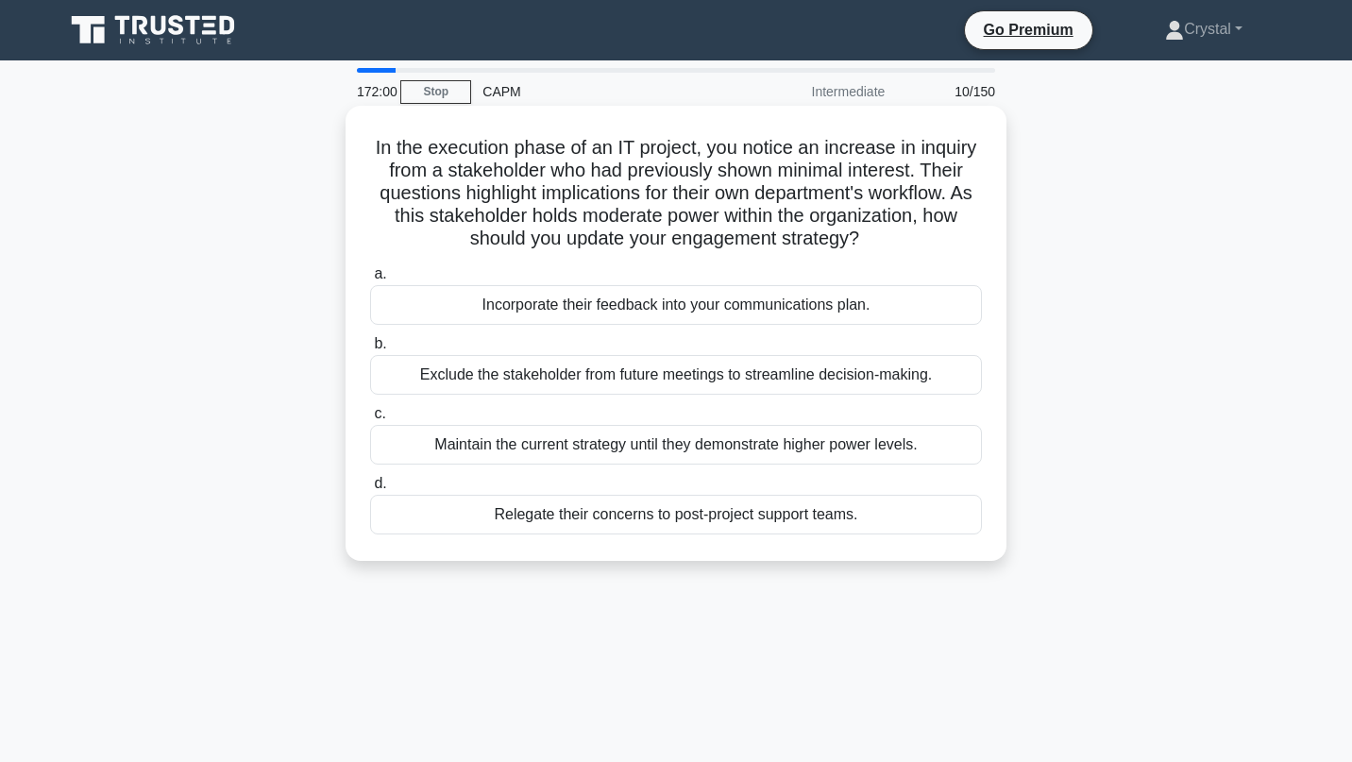
click at [802, 310] on div "Incorporate their feedback into your communications plan." at bounding box center [676, 305] width 612 height 40
click at [370, 280] on input "a. Incorporate their feedback into your communications plan." at bounding box center [370, 274] width 0 height 12
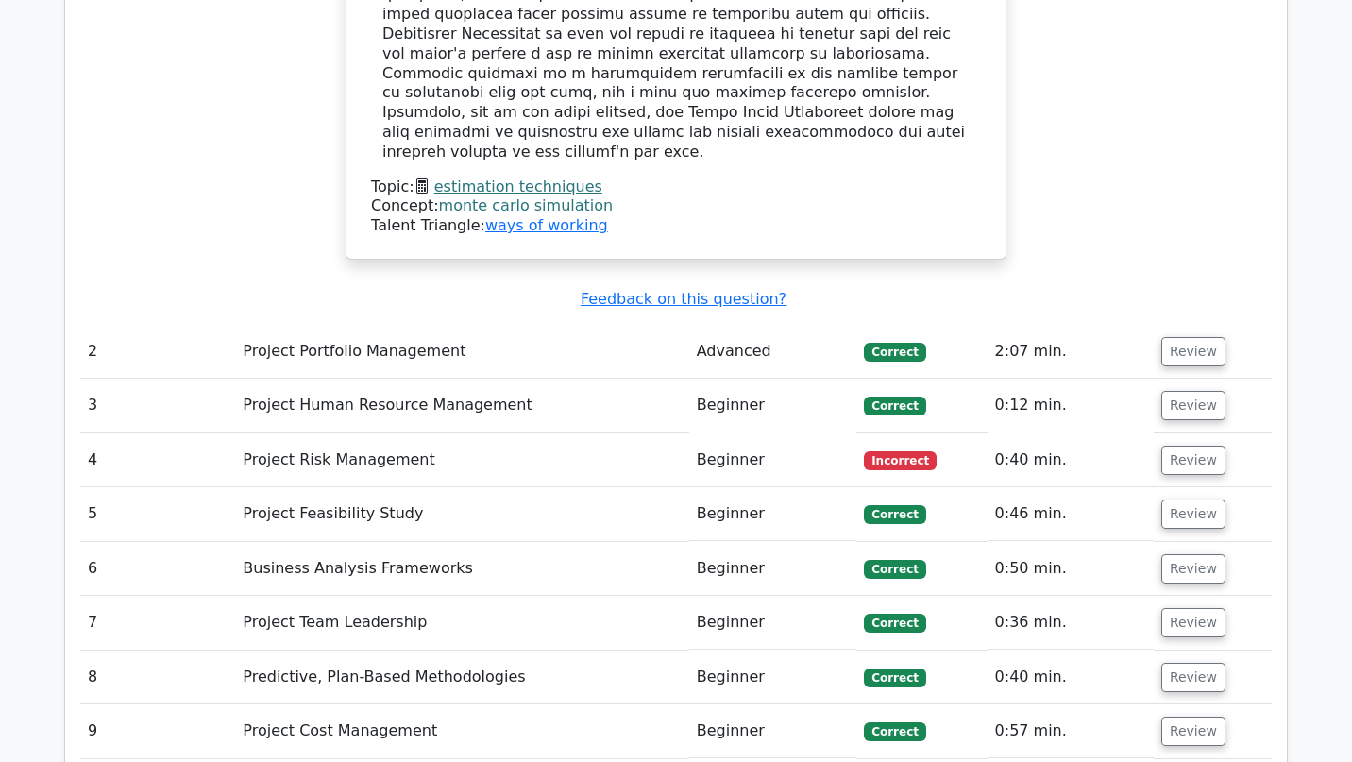
scroll to position [2457, 0]
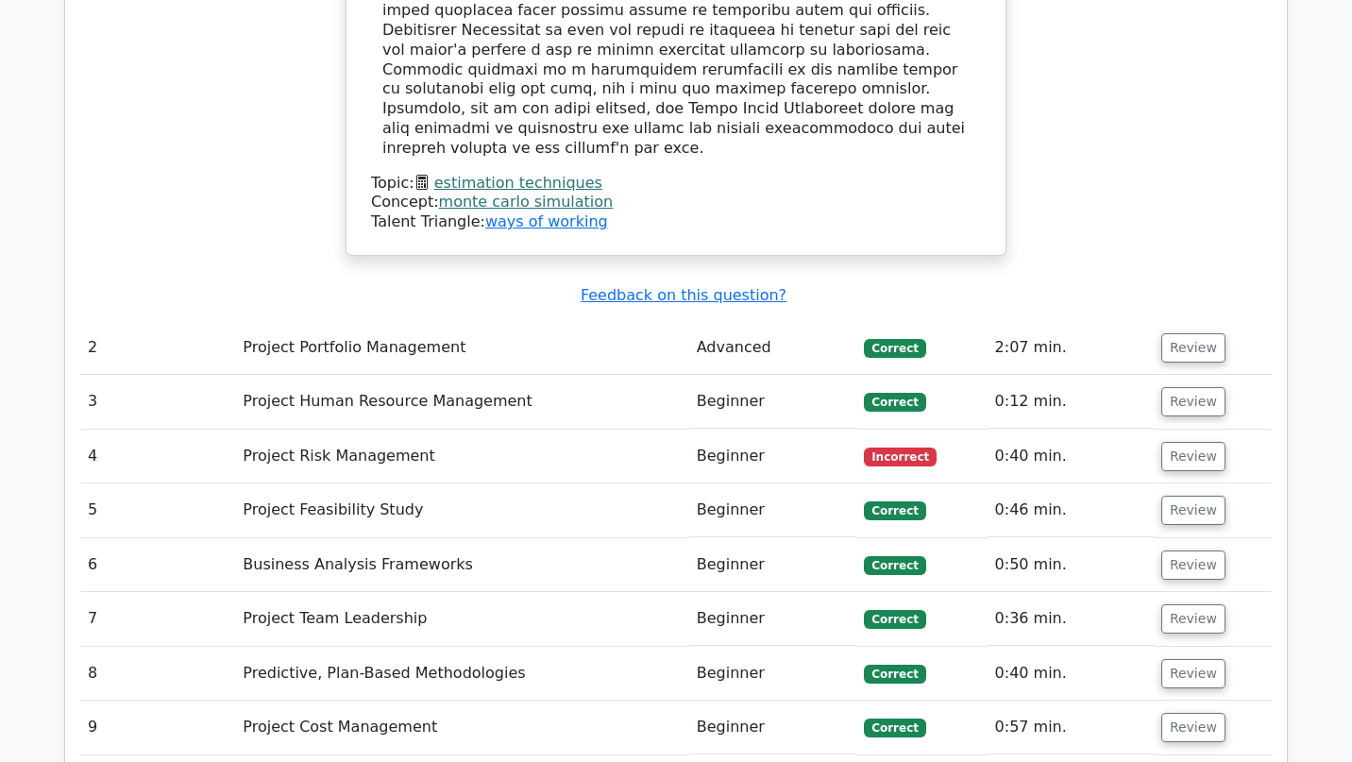
click at [761, 429] on td "Beginner" at bounding box center [773, 456] width 168 height 54
click at [1183, 442] on button "Review" at bounding box center [1193, 456] width 64 height 29
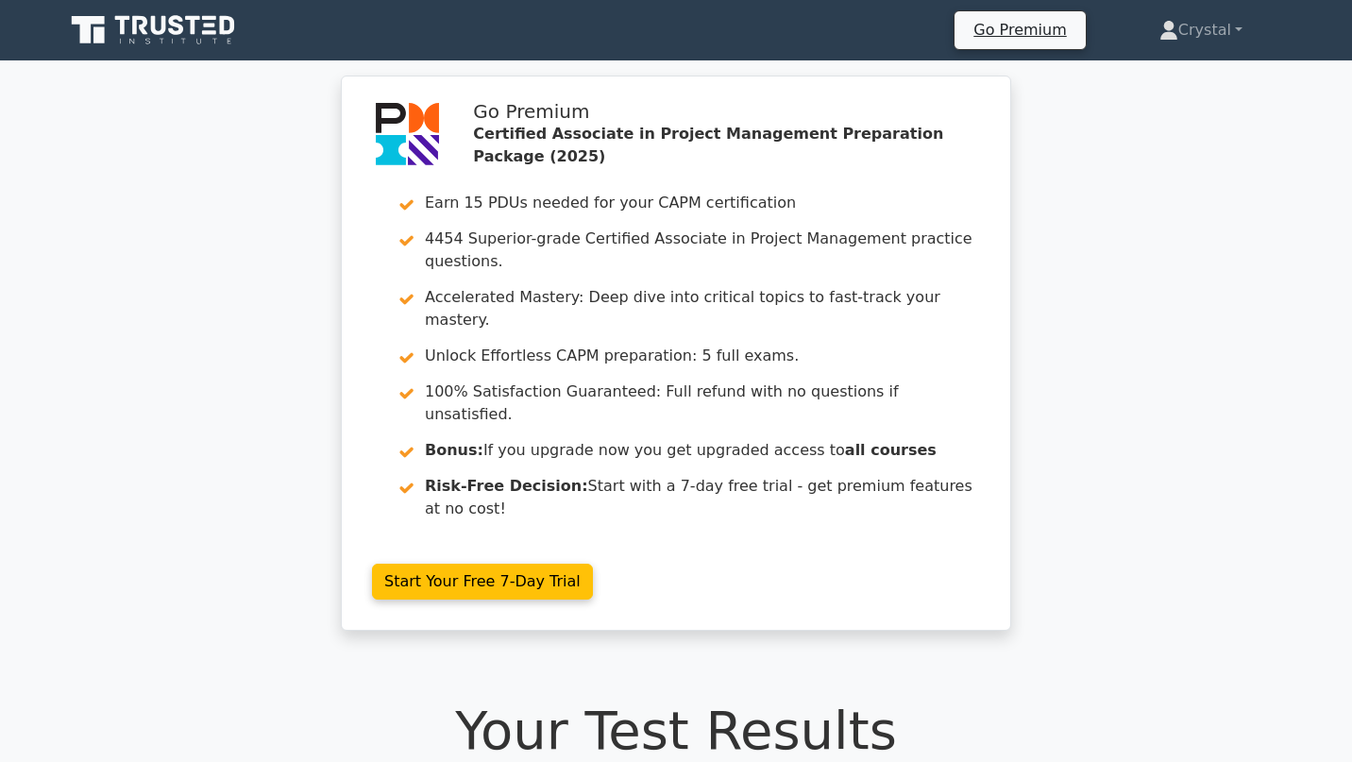
scroll to position [0, 0]
